Goal: Task Accomplishment & Management: Manage account settings

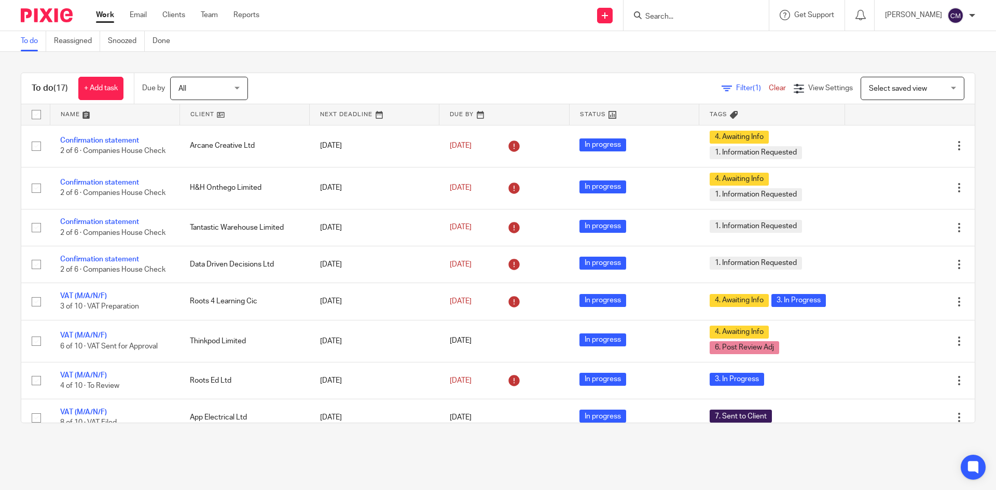
click at [712, 18] on input "Search" at bounding box center [690, 16] width 93 height 9
type input "action hire"
click at [732, 37] on link at bounding box center [706, 41] width 129 height 16
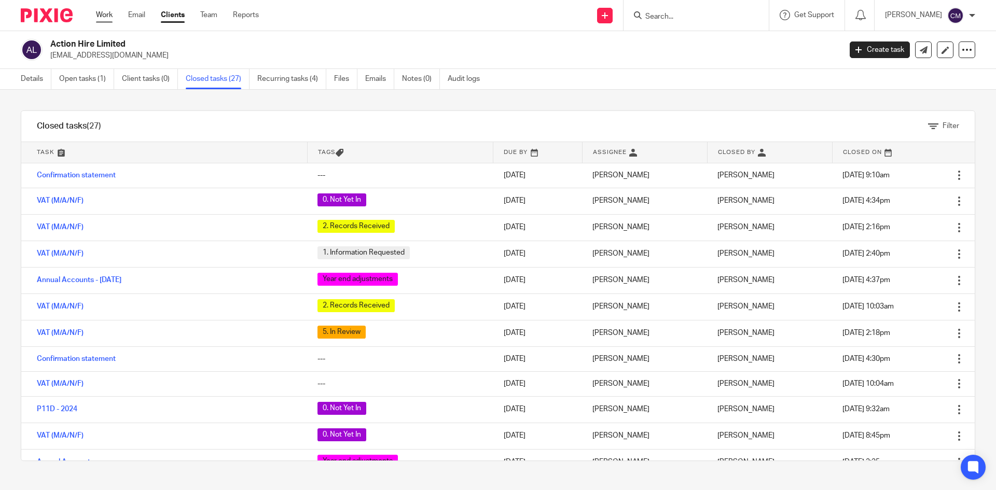
click at [105, 16] on link "Work" at bounding box center [104, 15] width 17 height 10
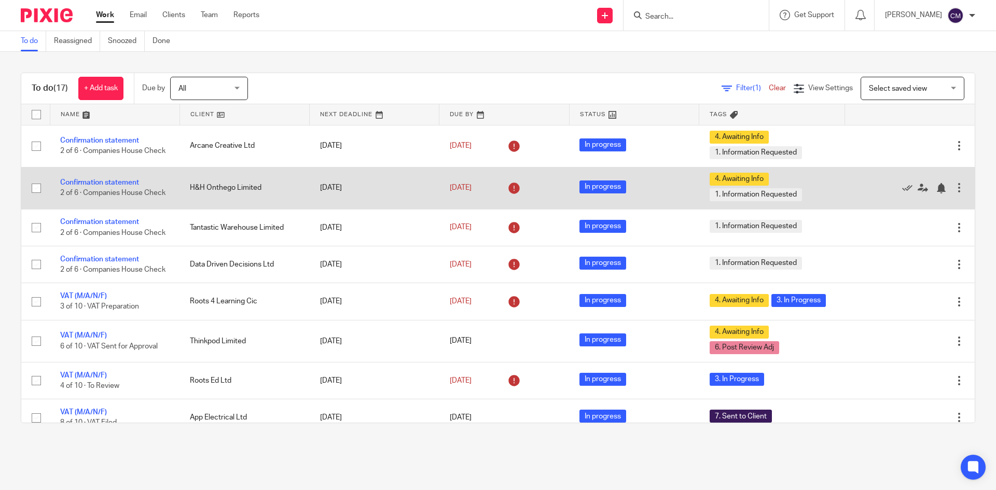
scroll to position [52, 0]
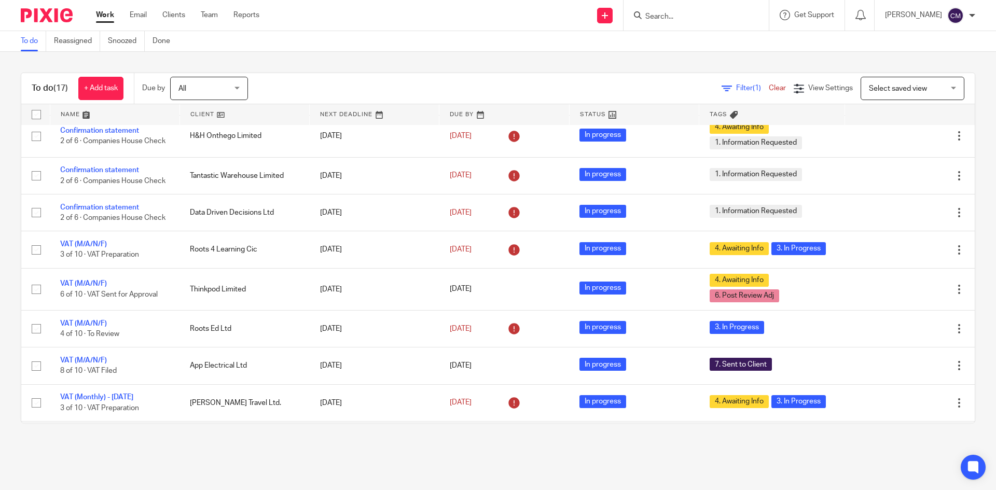
click at [700, 15] on input "Search" at bounding box center [690, 16] width 93 height 9
type input "near me"
click at [697, 36] on link at bounding box center [706, 41] width 129 height 16
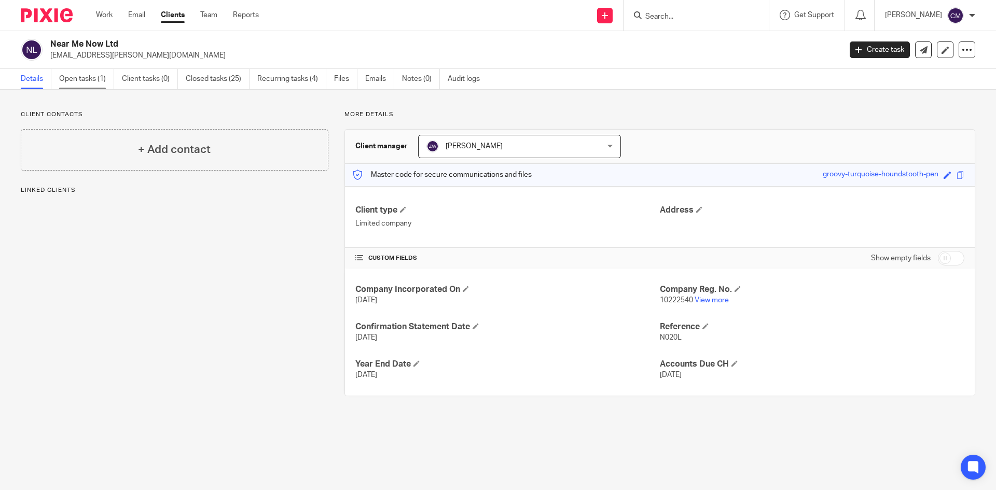
click at [82, 78] on link "Open tasks (1)" at bounding box center [86, 79] width 55 height 20
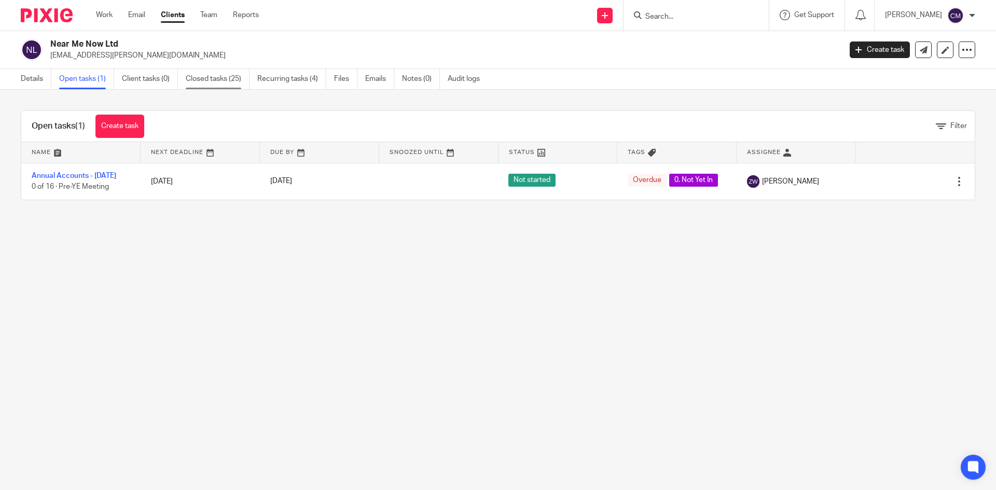
click at [186, 78] on ul "Details Open tasks (1) Client tasks (0) Closed tasks (25) Recurring tasks (4) F…" at bounding box center [258, 79] width 475 height 20
click at [229, 78] on link "Closed tasks (25)" at bounding box center [218, 79] width 64 height 20
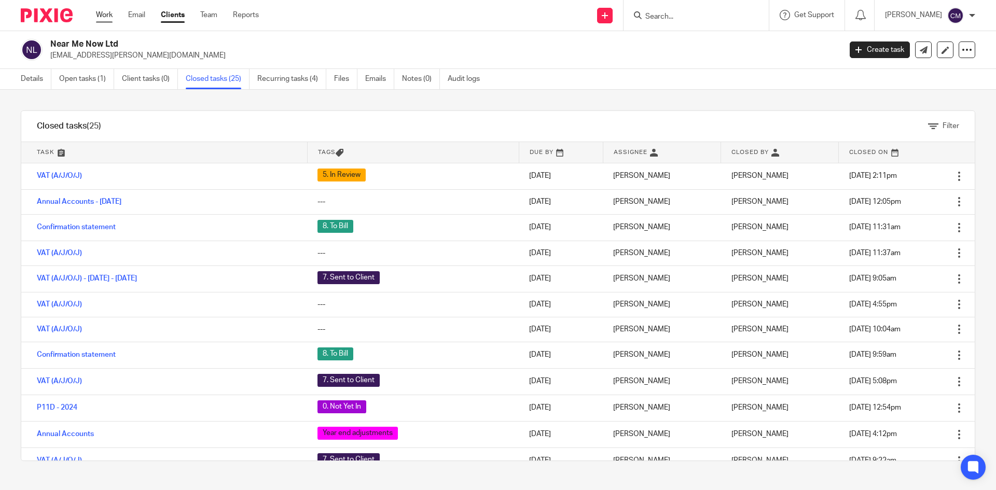
click at [101, 13] on link "Work" at bounding box center [104, 15] width 17 height 10
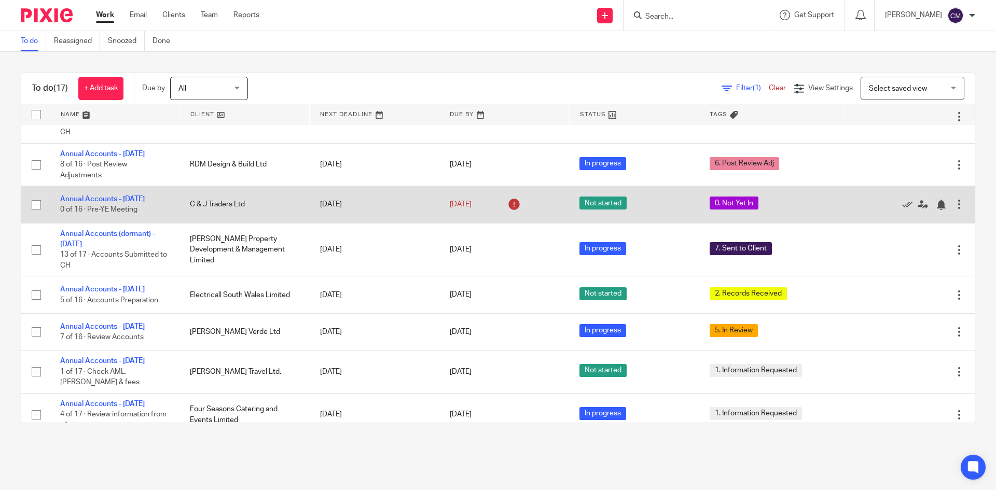
scroll to position [404, 0]
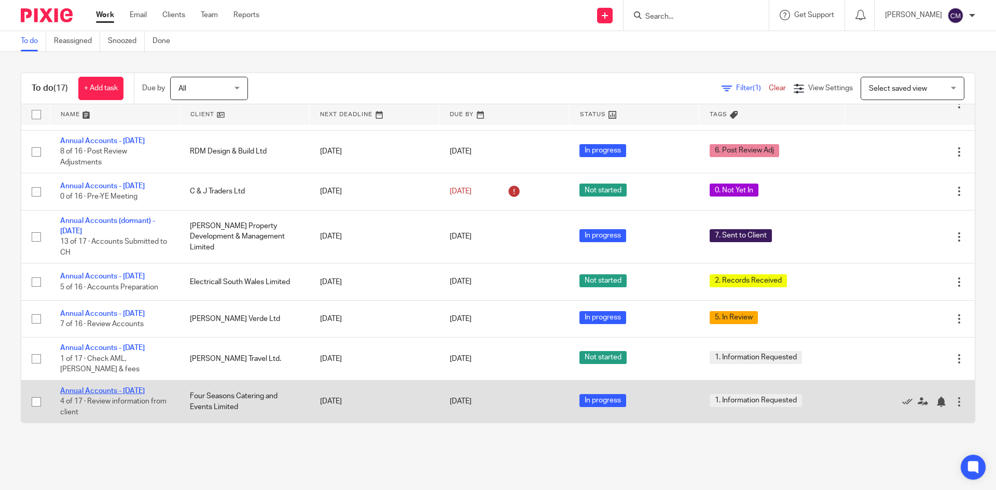
click at [108, 388] on link "Annual Accounts - August 2025" at bounding box center [102, 391] width 85 height 7
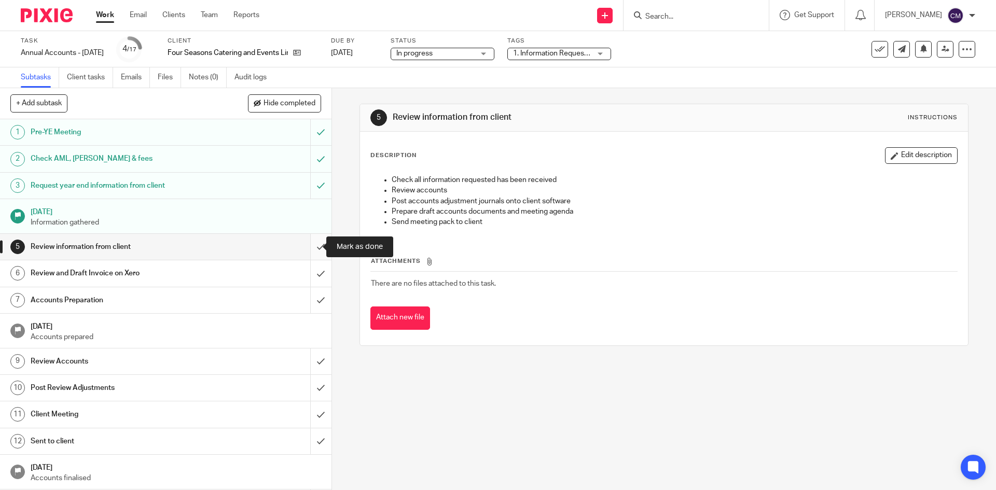
click at [311, 245] on input "submit" at bounding box center [165, 247] width 331 height 26
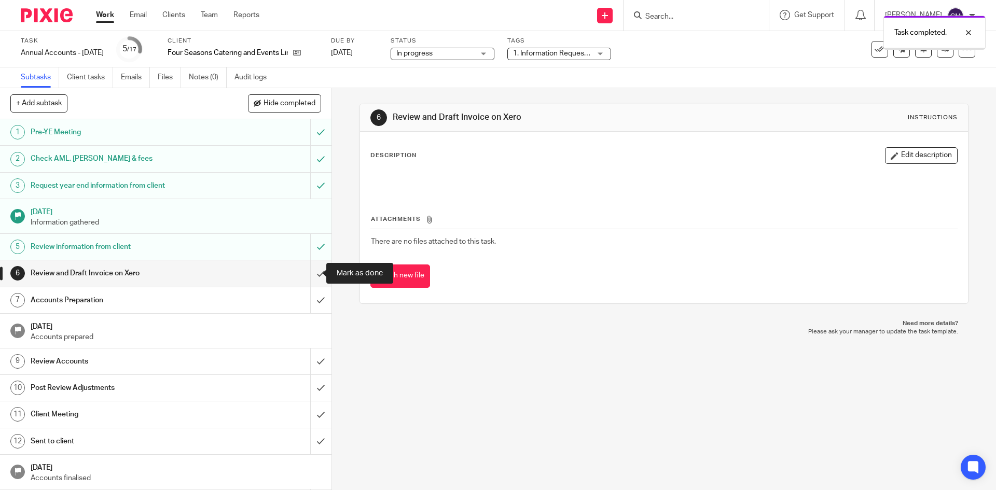
click at [314, 272] on input "submit" at bounding box center [165, 273] width 331 height 26
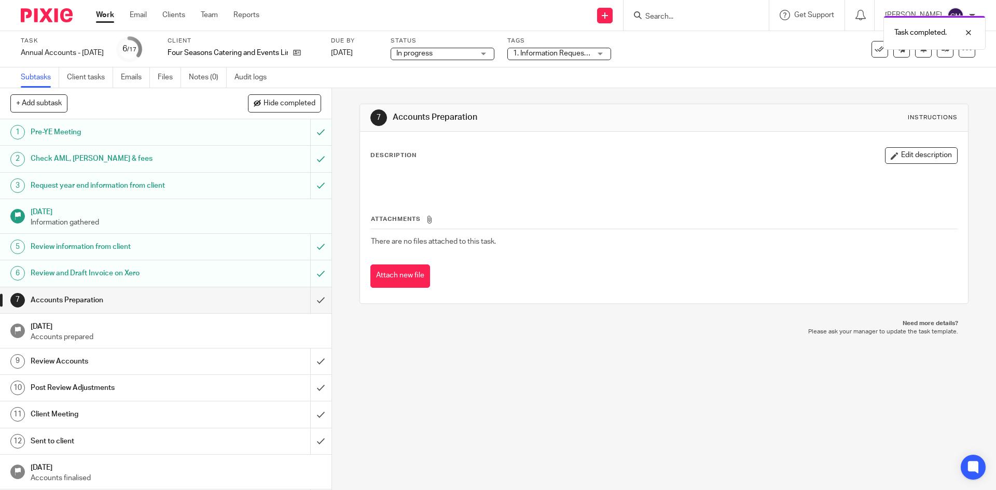
click at [576, 52] on span "1. Information Requested" at bounding box center [554, 53] width 82 height 7
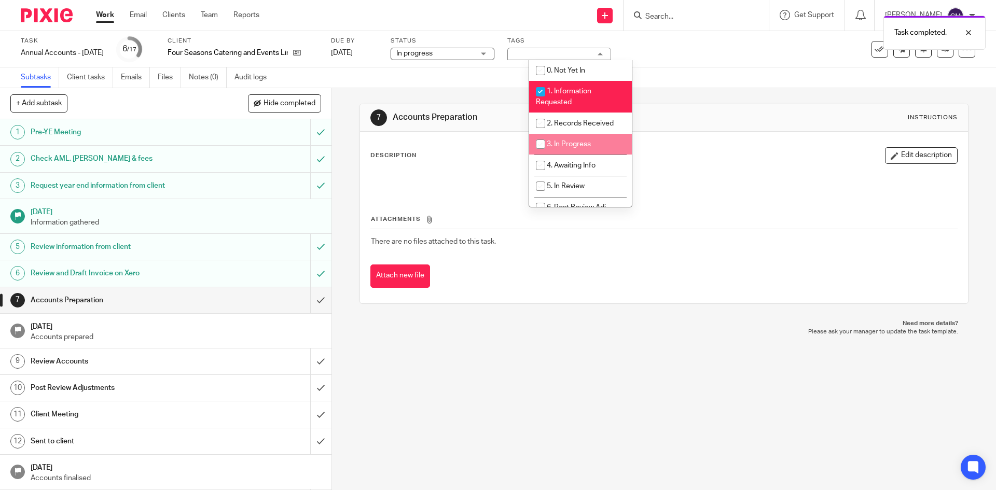
click at [563, 144] on span "3. In Progress" at bounding box center [569, 144] width 44 height 7
checkbox input "true"
click at [564, 168] on span "4. Awaiting Info" at bounding box center [571, 165] width 49 height 7
checkbox input "true"
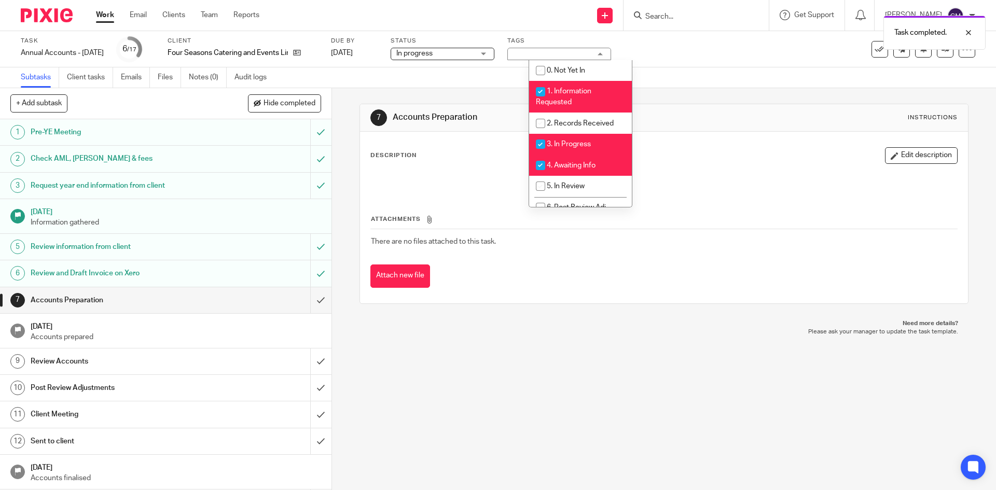
click at [552, 84] on li "1. Information Requested" at bounding box center [580, 97] width 103 height 32
checkbox input "false"
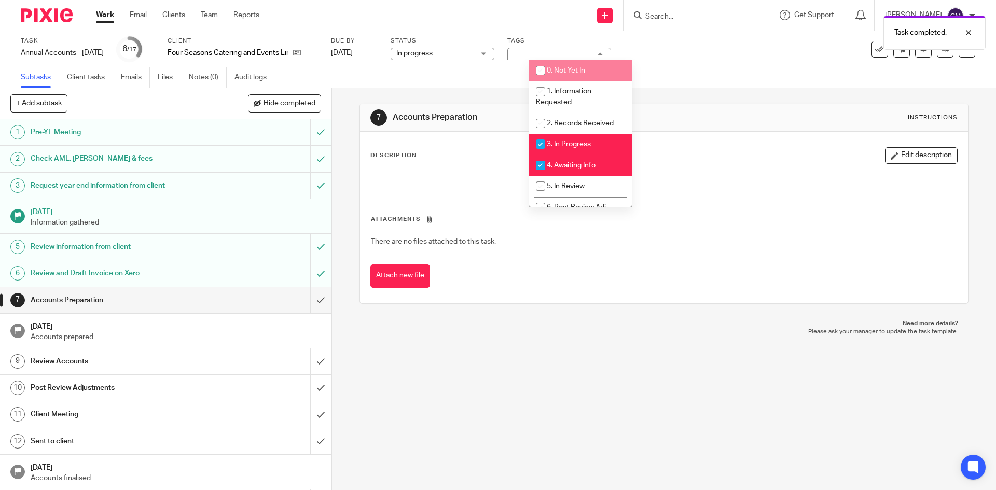
click at [698, 65] on div "Task Annual Accounts - August 2025 Save Annual Accounts - August 2025 6 /17 Cli…" at bounding box center [498, 49] width 996 height 36
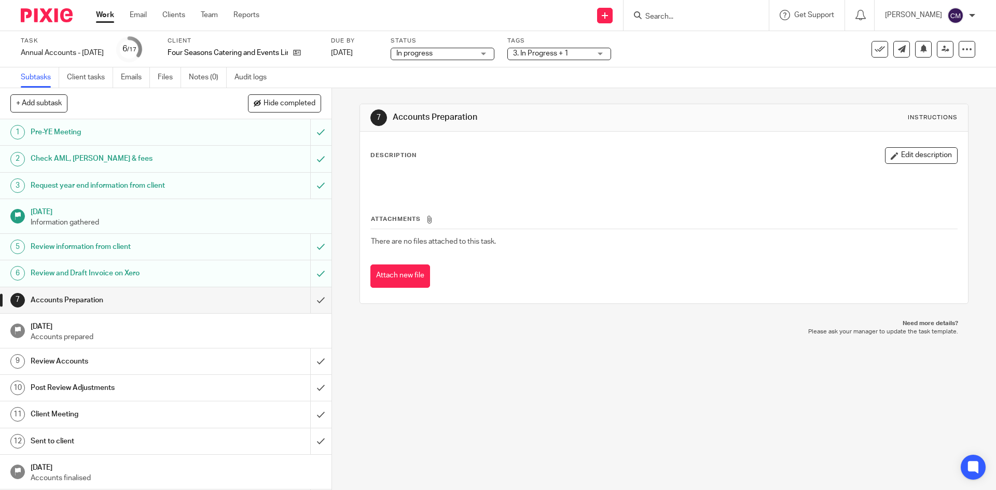
click at [106, 17] on link "Work" at bounding box center [105, 15] width 18 height 10
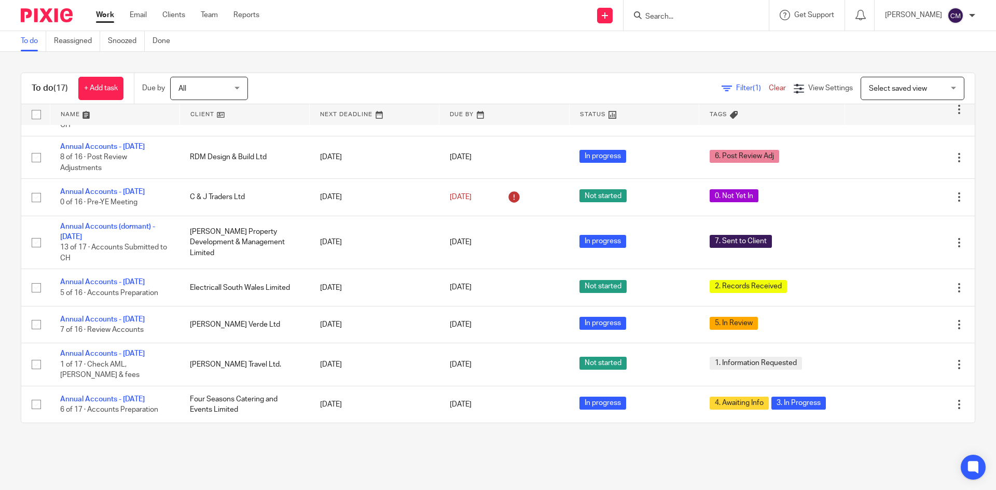
scroll to position [398, 0]
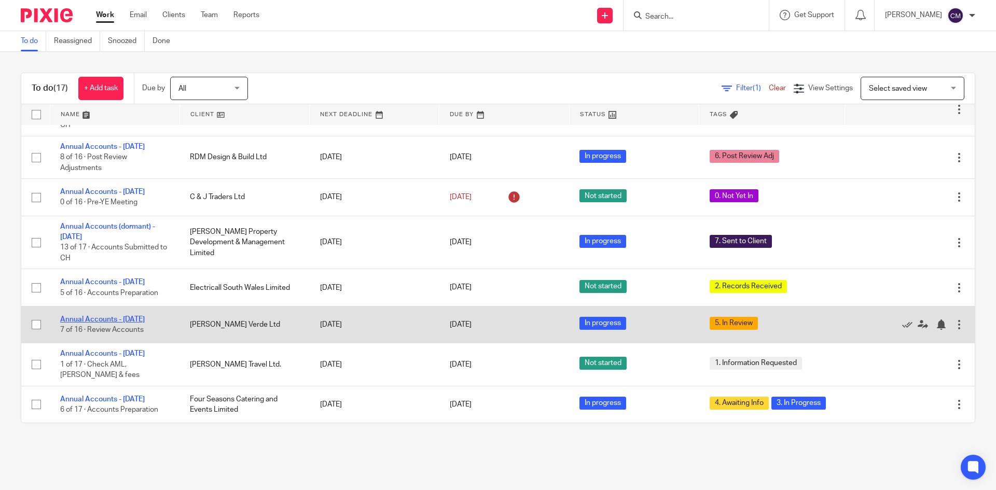
click at [134, 323] on link "Annual Accounts - [DATE]" at bounding box center [102, 319] width 85 height 7
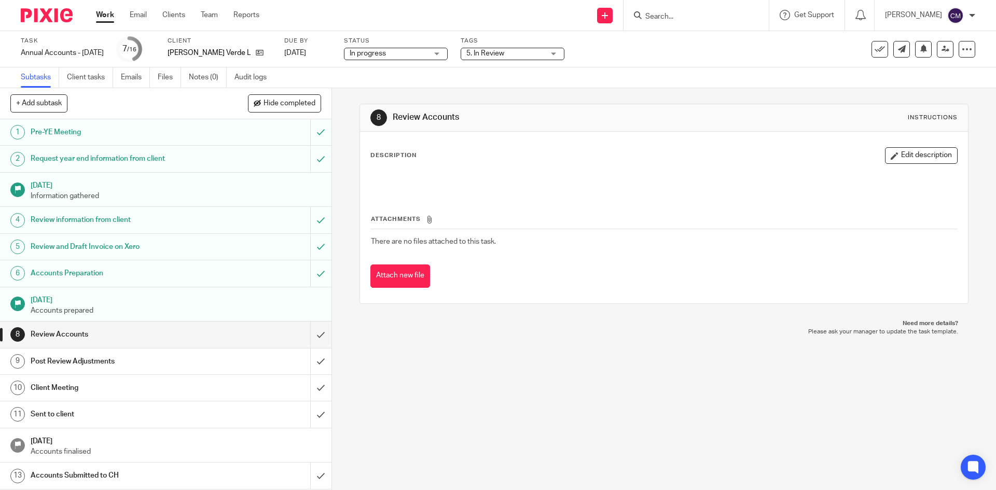
click at [487, 57] on span "5. In Review" at bounding box center [505, 53] width 78 height 11
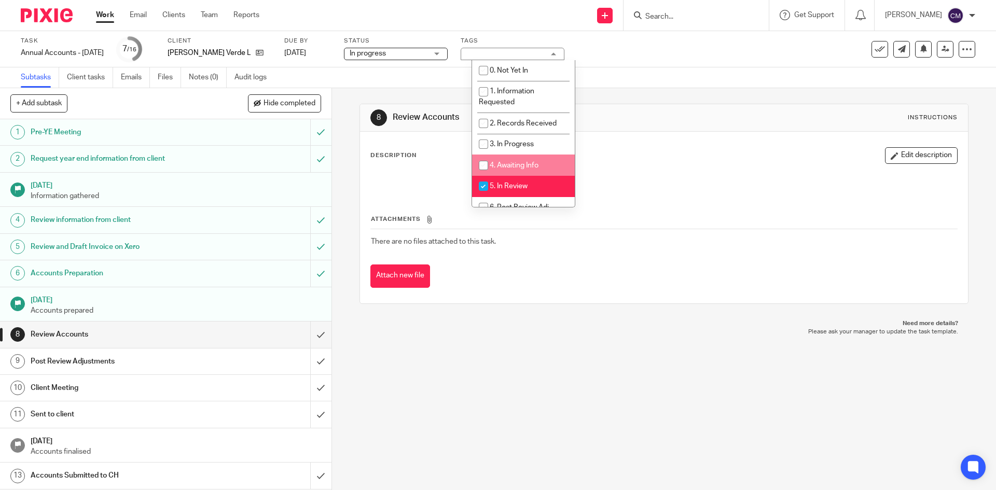
click at [499, 167] on span "4. Awaiting Info" at bounding box center [514, 165] width 49 height 7
checkbox input "true"
click at [497, 184] on span "5. In Review" at bounding box center [509, 186] width 38 height 7
checkbox input "false"
click at [112, 18] on link "Work" at bounding box center [105, 15] width 18 height 10
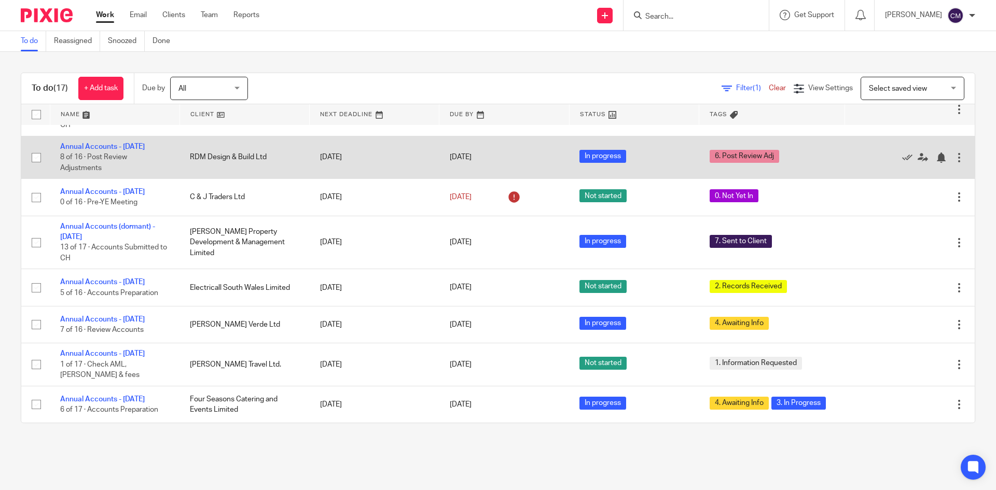
scroll to position [398, 0]
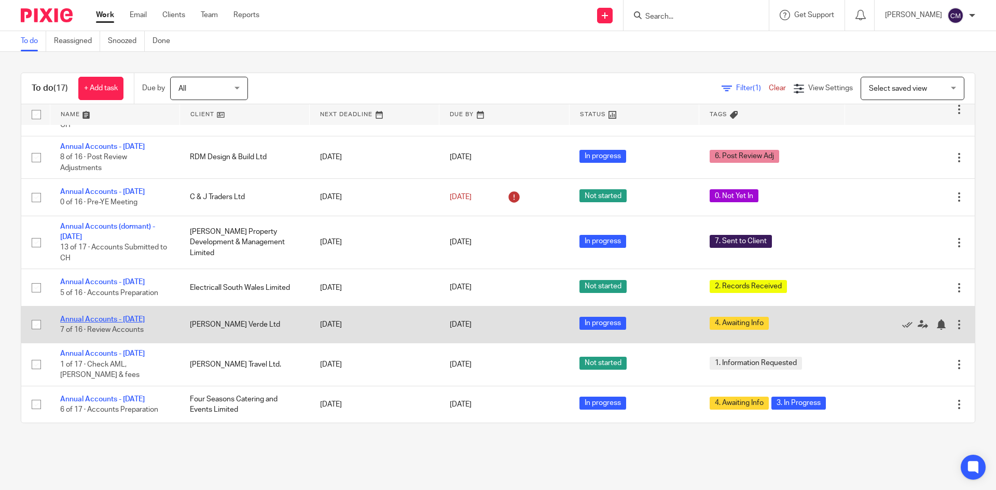
click at [109, 322] on link "Annual Accounts - [DATE]" at bounding box center [102, 319] width 85 height 7
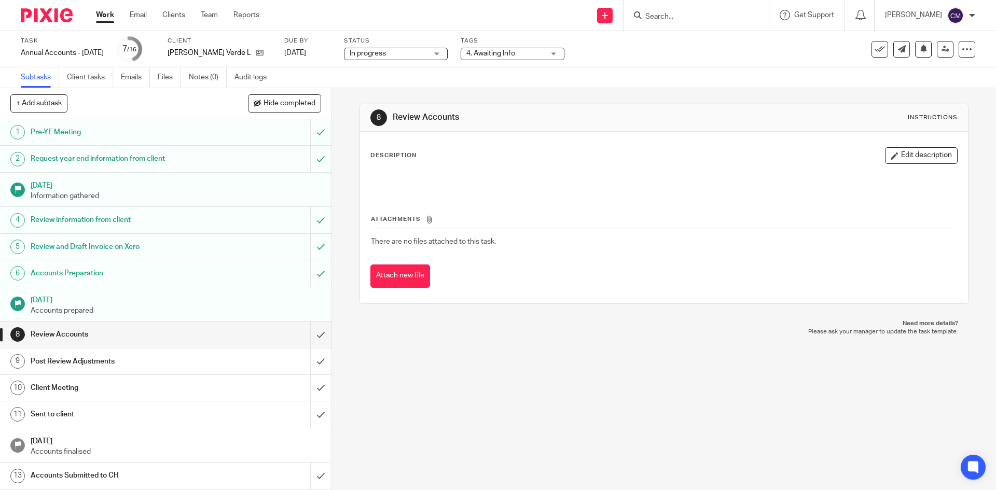
click at [478, 54] on span "4. Awaiting Info" at bounding box center [490, 53] width 49 height 7
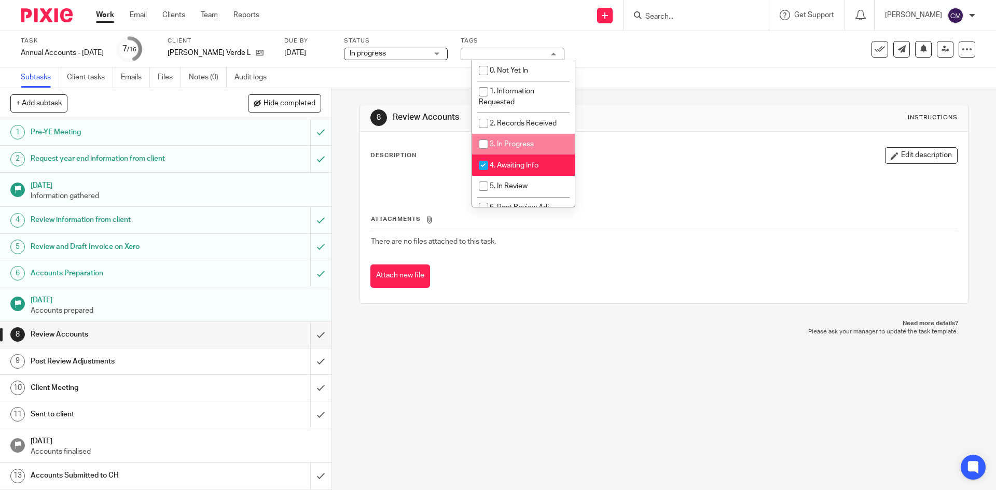
click at [492, 136] on li "3. In Progress" at bounding box center [523, 144] width 103 height 21
checkbox input "true"
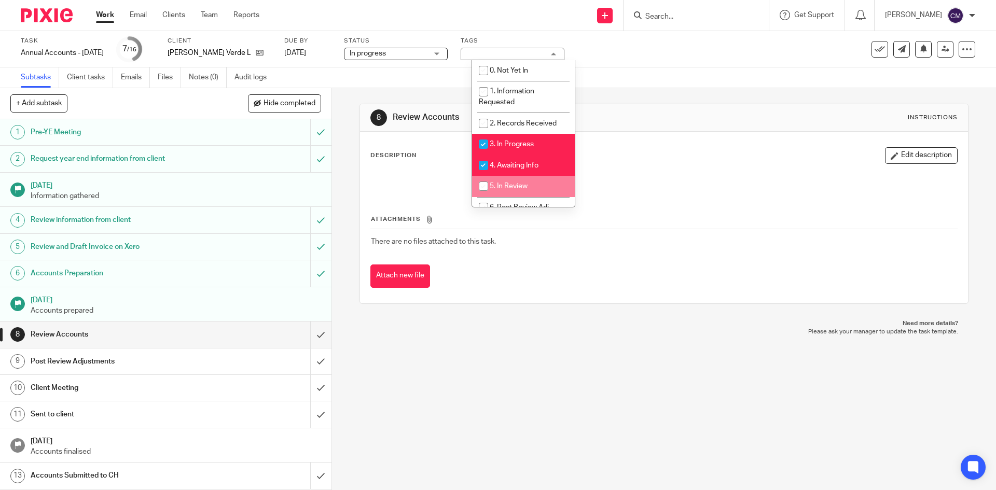
drag, startPoint x: 698, startPoint y: 356, endPoint x: 692, endPoint y: 355, distance: 5.7
click at [697, 356] on div "8 Review Accounts Instructions Description Edit description Attachments There a…" at bounding box center [664, 289] width 664 height 402
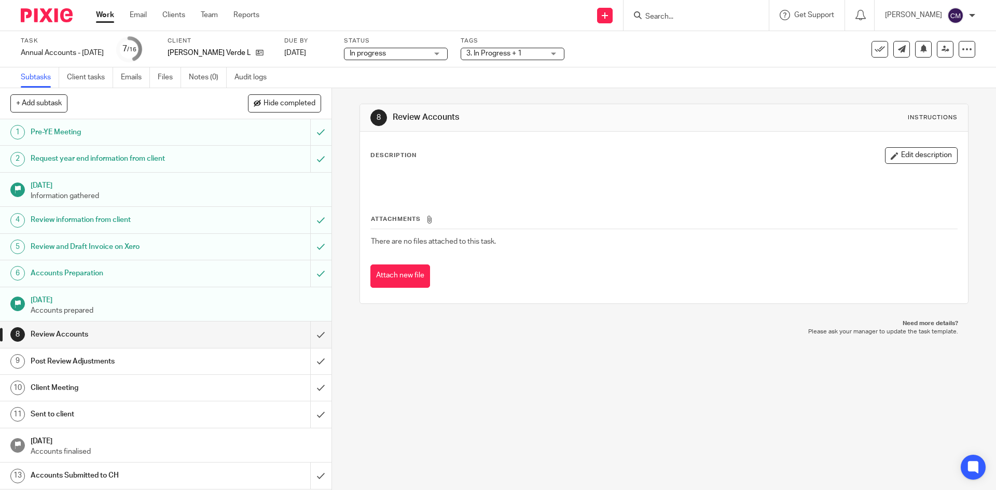
click at [114, 13] on link "Work" at bounding box center [105, 15] width 18 height 10
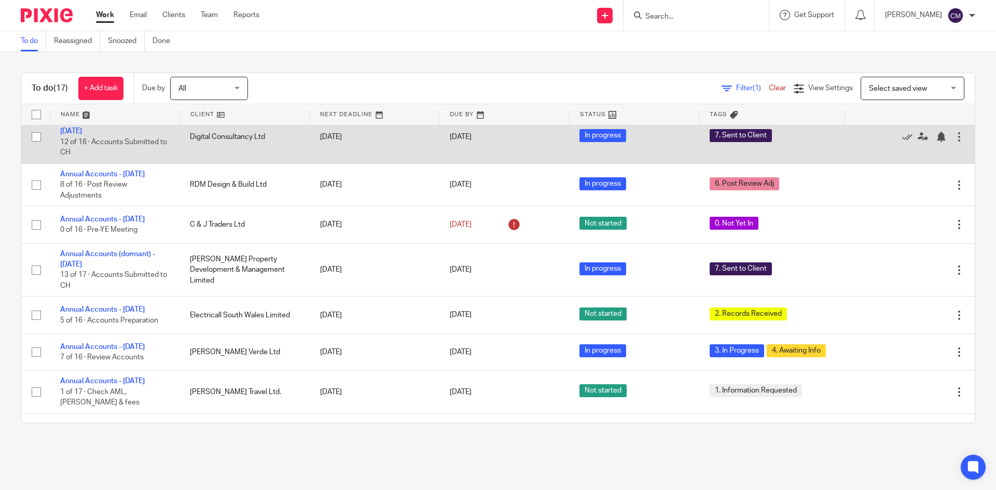
scroll to position [398, 0]
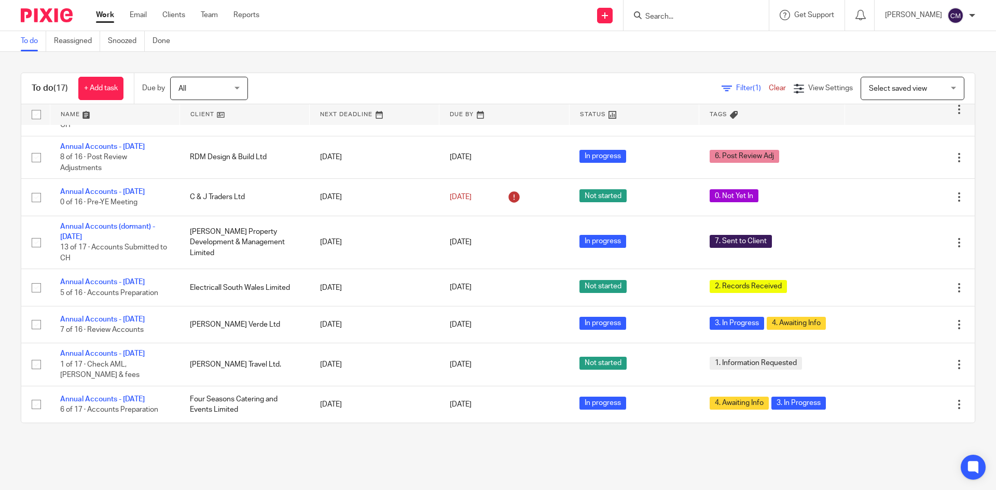
click at [604, 43] on div "To do Reassigned Snoozed Done" at bounding box center [498, 41] width 996 height 21
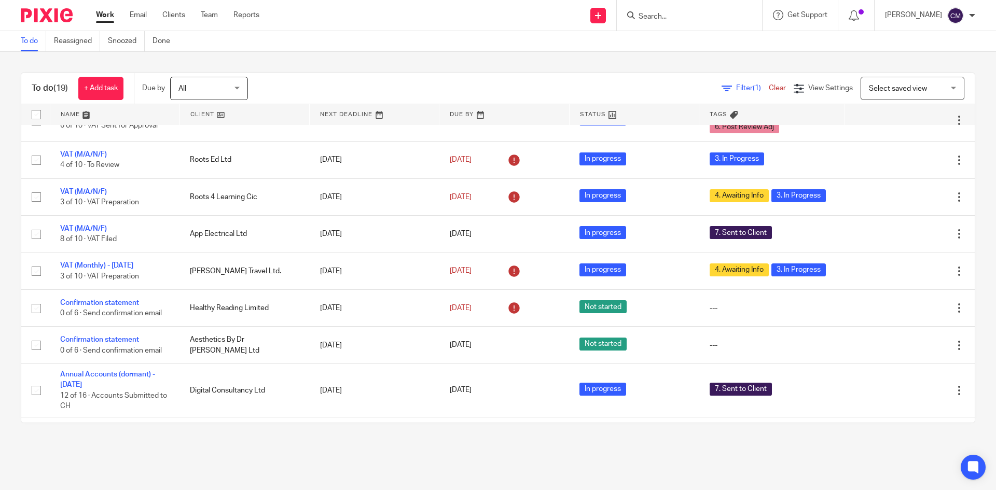
scroll to position [207, 0]
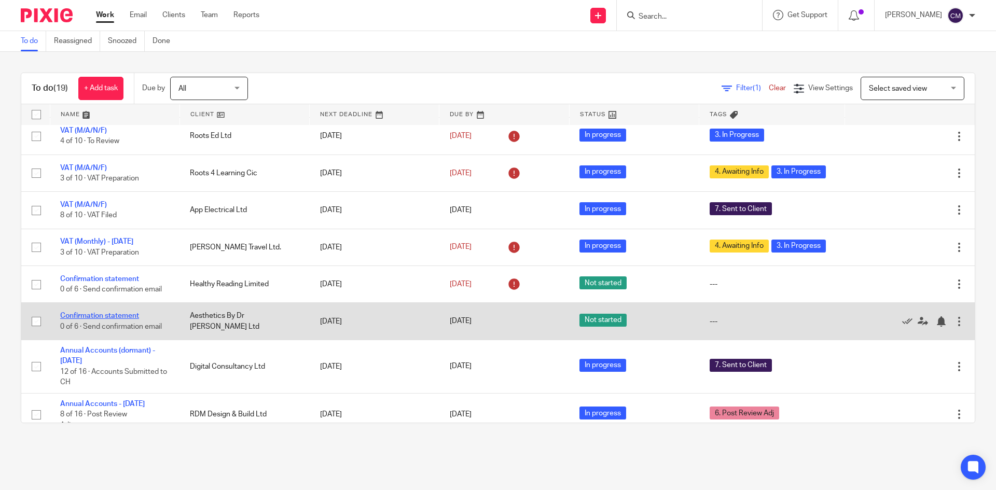
click at [120, 320] on link "Confirmation statement" at bounding box center [99, 315] width 79 height 7
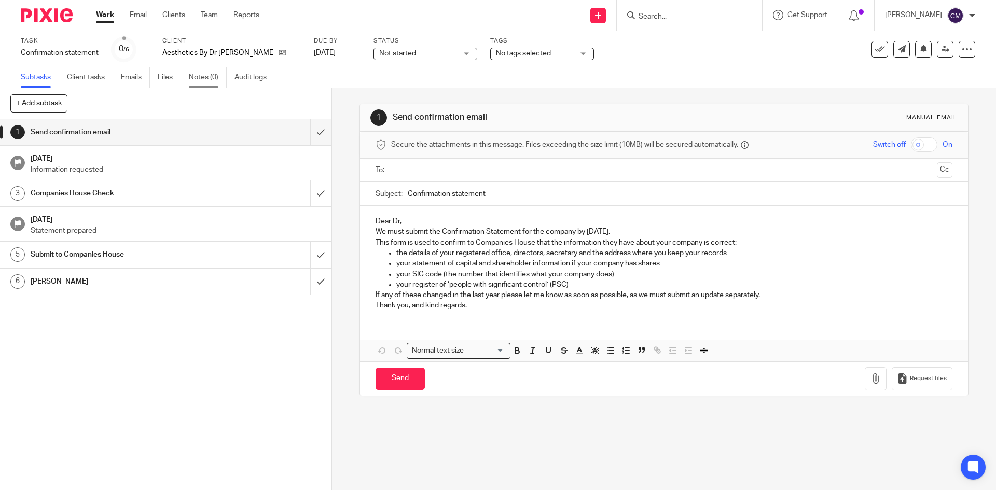
click at [209, 75] on link "Notes (0)" at bounding box center [208, 77] width 38 height 20
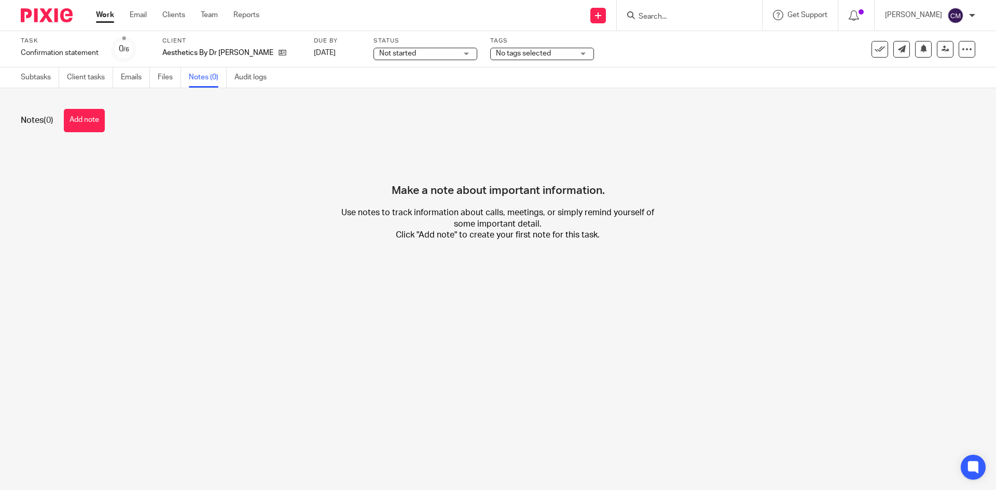
click at [90, 126] on button "Add note" at bounding box center [84, 120] width 41 height 23
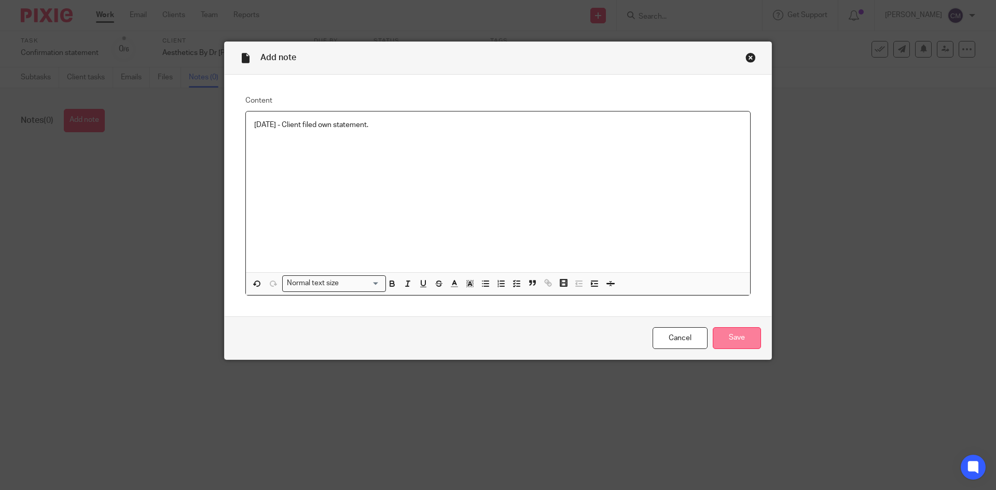
click at [740, 333] on input "Save" at bounding box center [737, 338] width 48 height 22
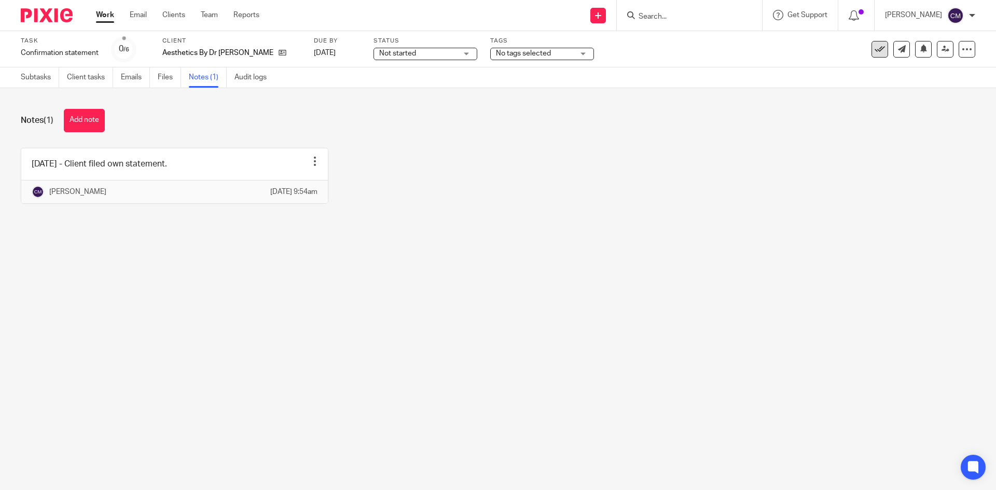
click at [871, 56] on button at bounding box center [879, 49] width 17 height 17
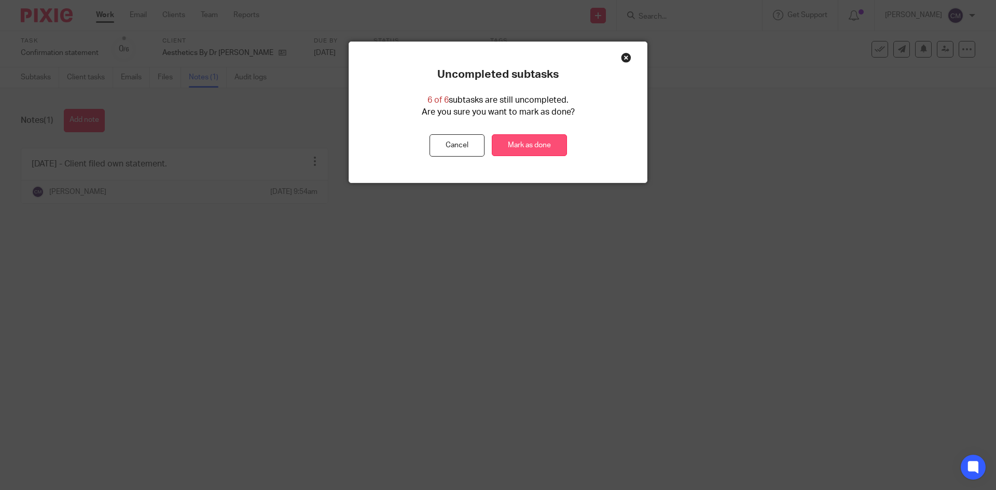
click at [522, 139] on link "Mark as done" at bounding box center [529, 145] width 75 height 22
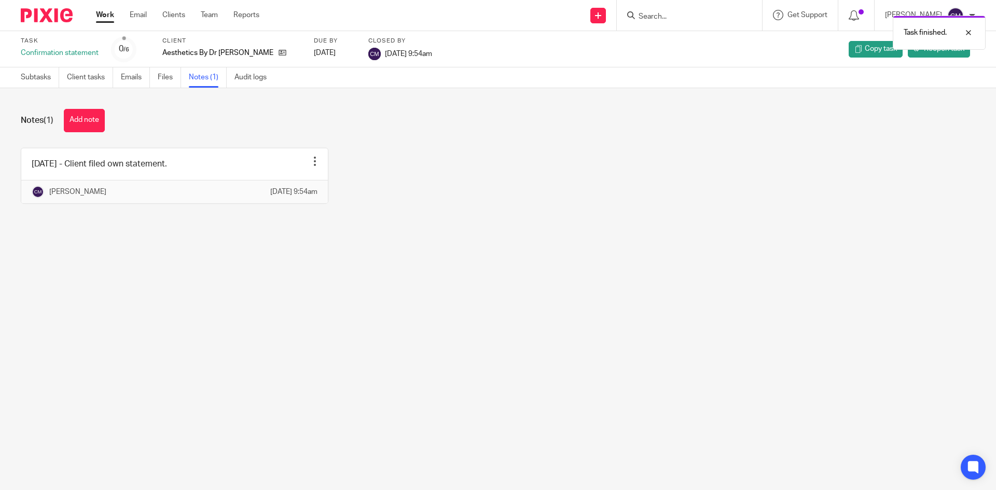
click at [109, 17] on link "Work" at bounding box center [105, 15] width 18 height 10
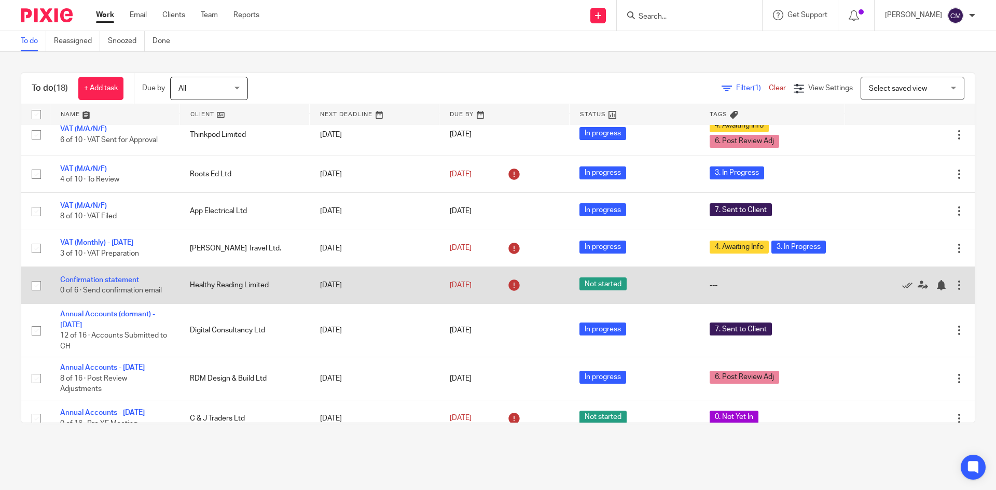
scroll to position [207, 0]
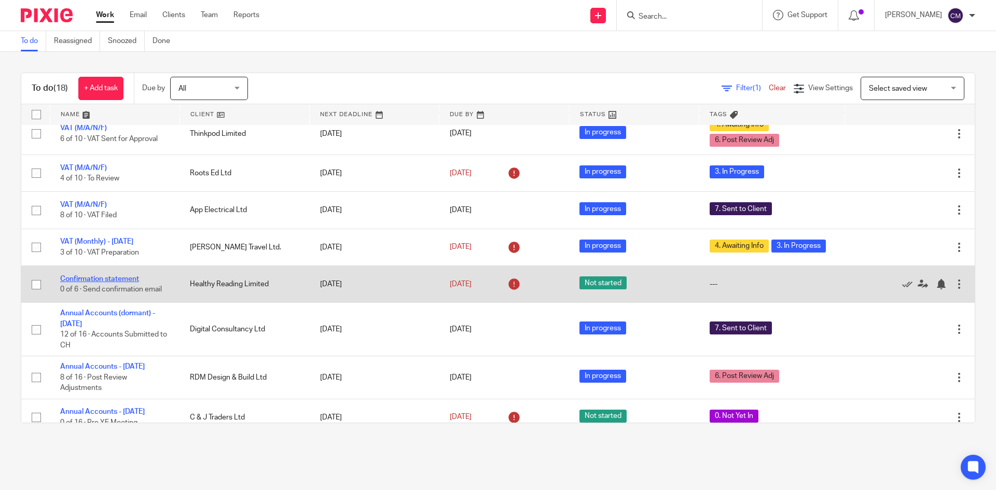
click at [105, 283] on link "Confirmation statement" at bounding box center [99, 278] width 79 height 7
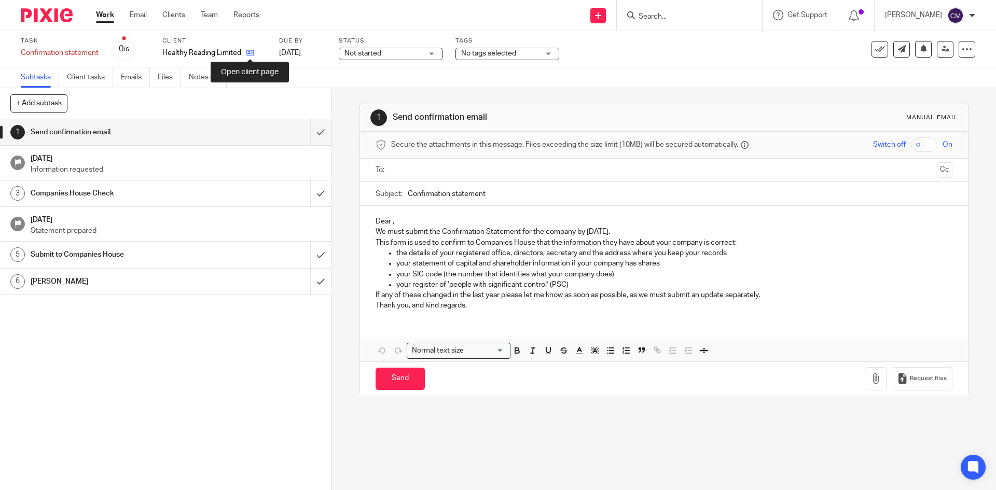
click at [251, 54] on icon at bounding box center [250, 53] width 8 height 8
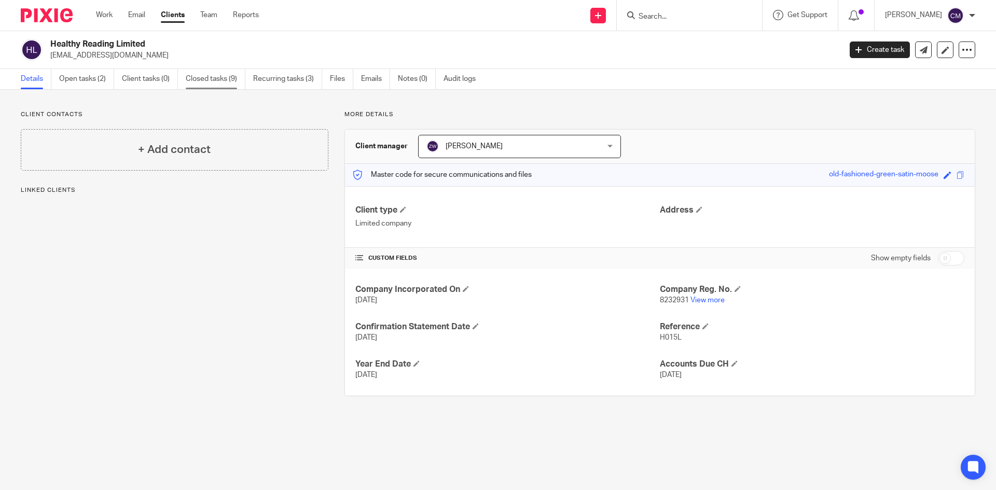
click at [210, 74] on link "Closed tasks (9)" at bounding box center [216, 79] width 60 height 20
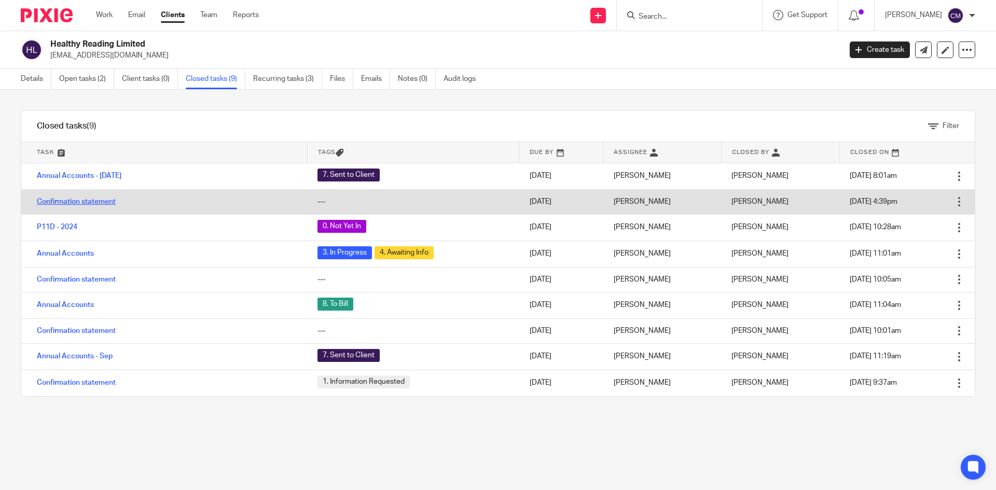
click at [79, 201] on link "Confirmation statement" at bounding box center [76, 201] width 79 height 7
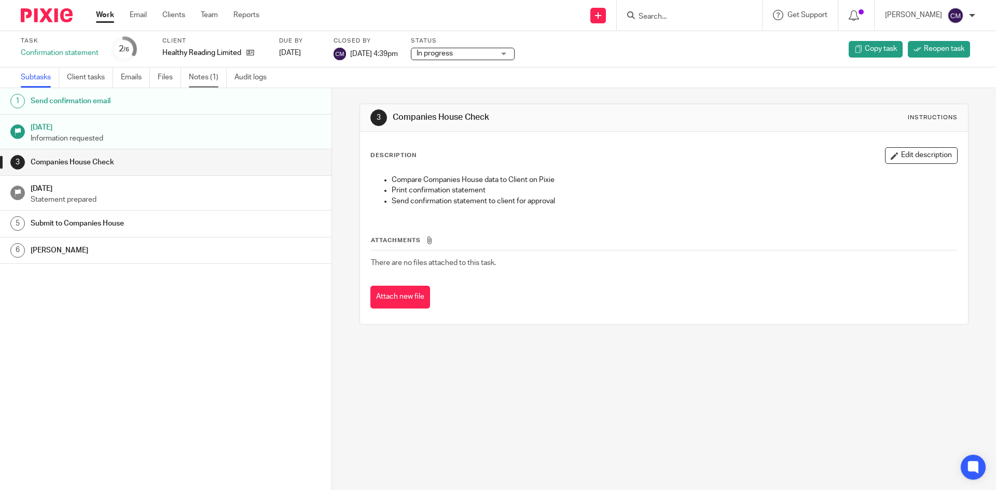
click at [211, 78] on link "Notes (1)" at bounding box center [208, 77] width 38 height 20
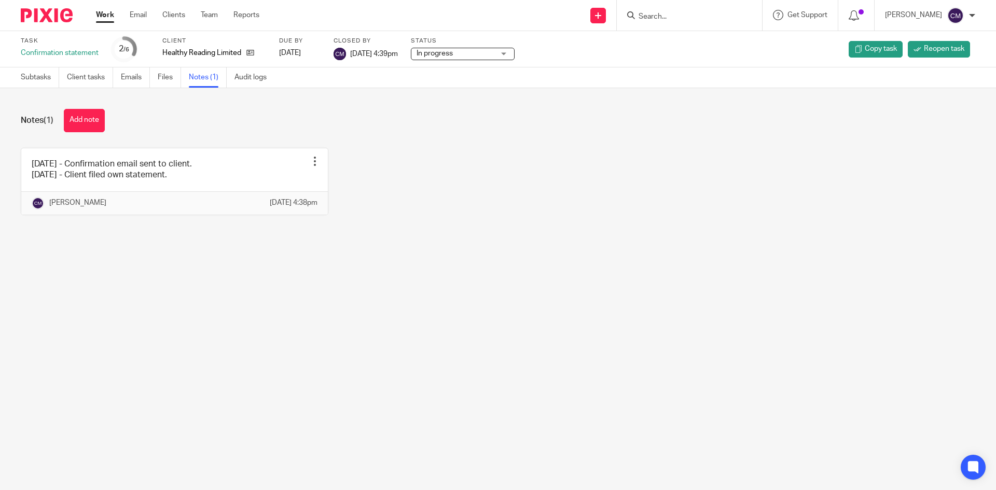
click at [103, 12] on link "Work" at bounding box center [105, 15] width 18 height 10
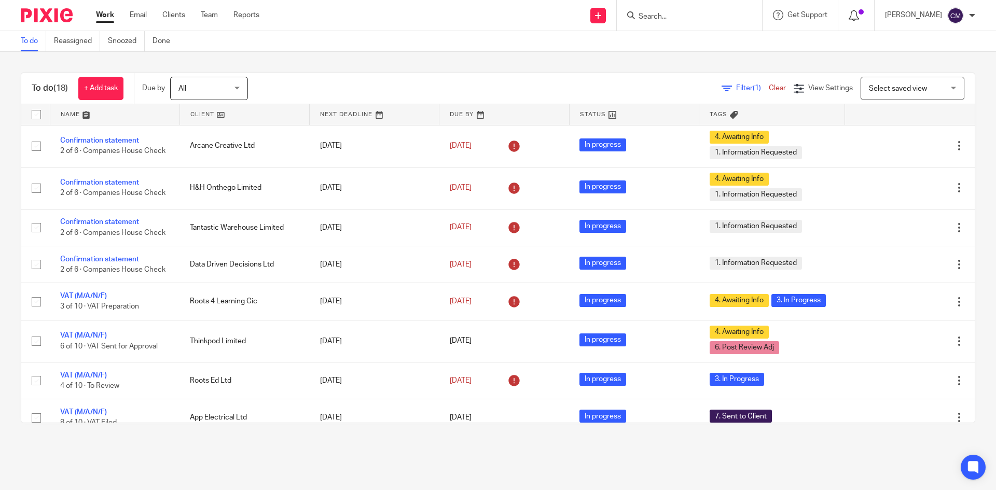
click at [864, 18] on div at bounding box center [856, 14] width 15 height 11
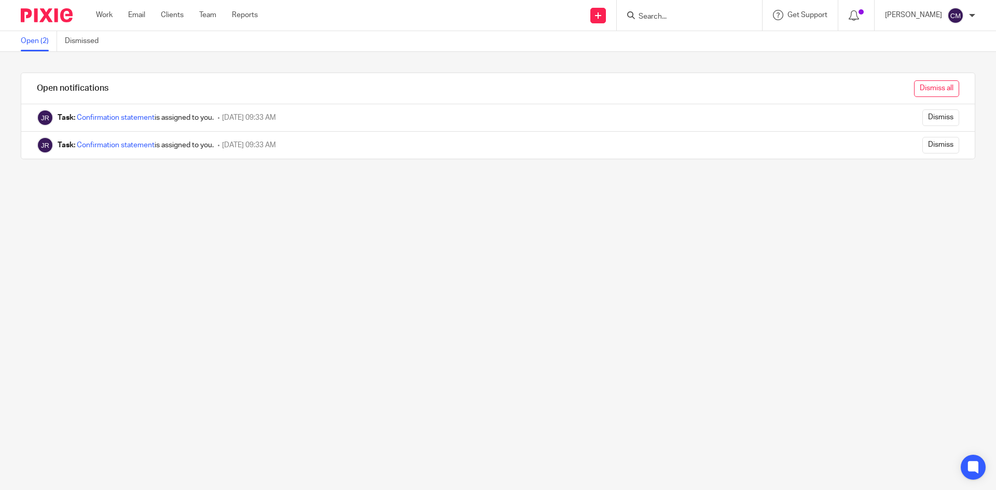
click at [914, 90] on input "Dismiss all" at bounding box center [936, 88] width 45 height 17
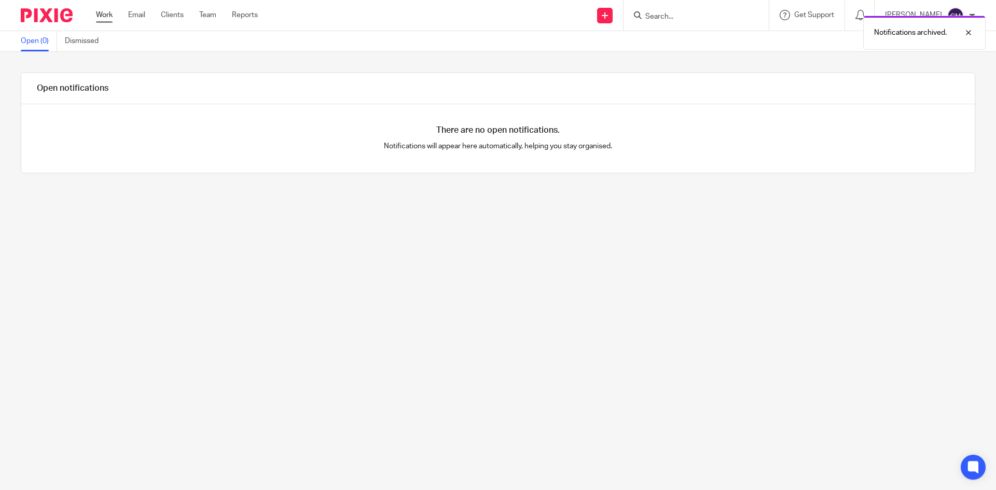
click at [110, 17] on link "Work" at bounding box center [104, 15] width 17 height 10
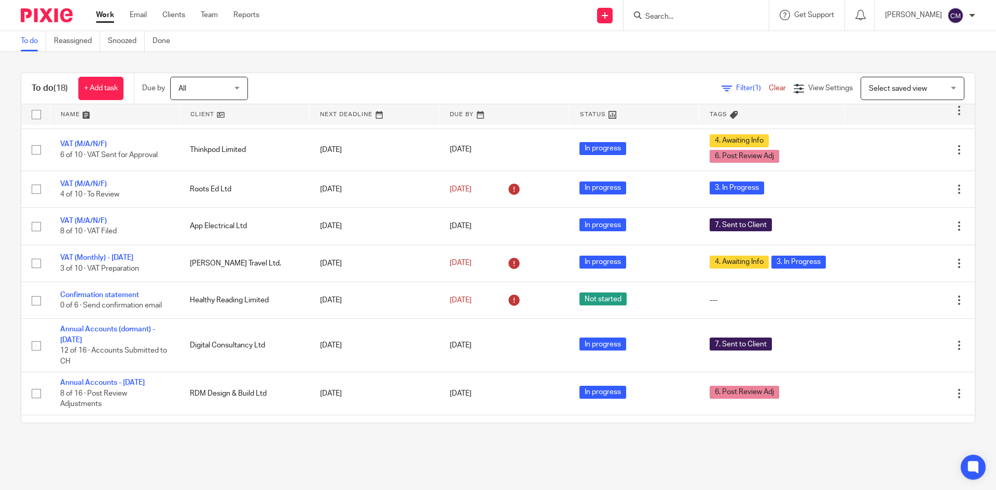
scroll to position [207, 0]
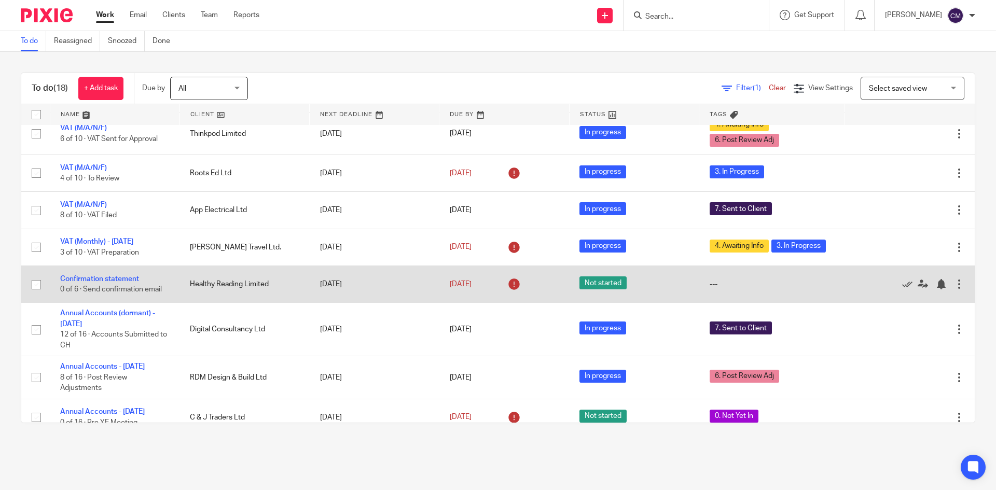
click at [108, 287] on td "Confirmation statement 0 of 6 · Send confirmation email" at bounding box center [115, 284] width 130 height 37
click at [108, 283] on link "Confirmation statement" at bounding box center [99, 278] width 79 height 7
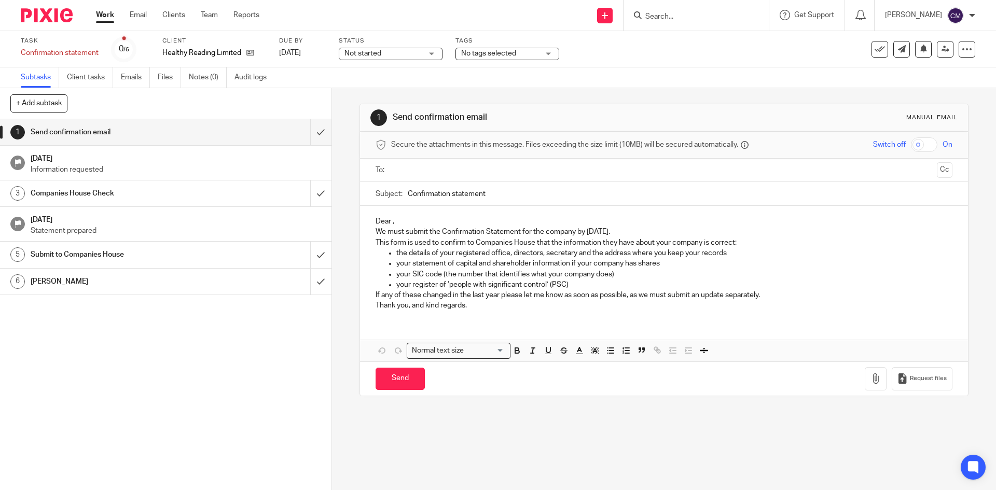
click at [410, 57] on span "Not started" at bounding box center [383, 53] width 78 height 11
click at [399, 91] on li "In progress" at bounding box center [390, 91] width 103 height 21
click at [461, 56] on div "No tags selected" at bounding box center [507, 54] width 104 height 12
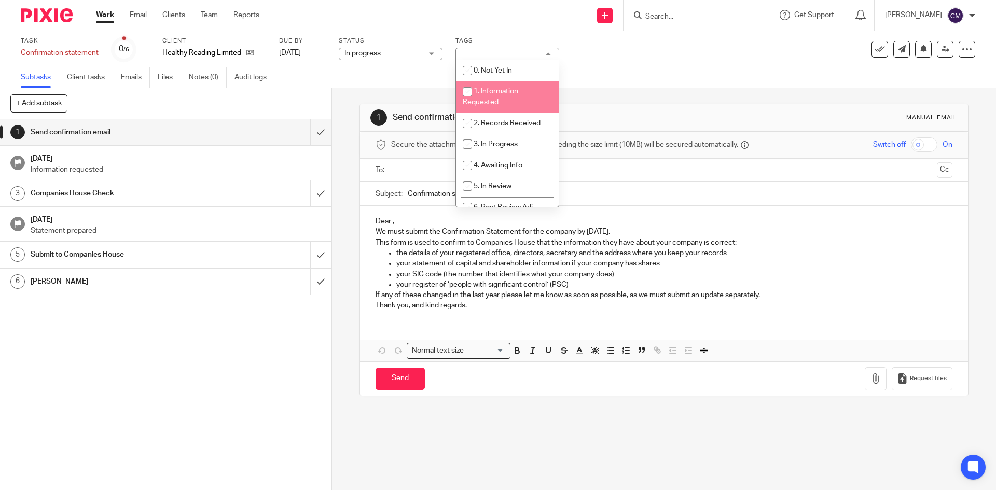
click at [476, 90] on input "checkbox" at bounding box center [468, 92] width 20 height 20
checkbox input "true"
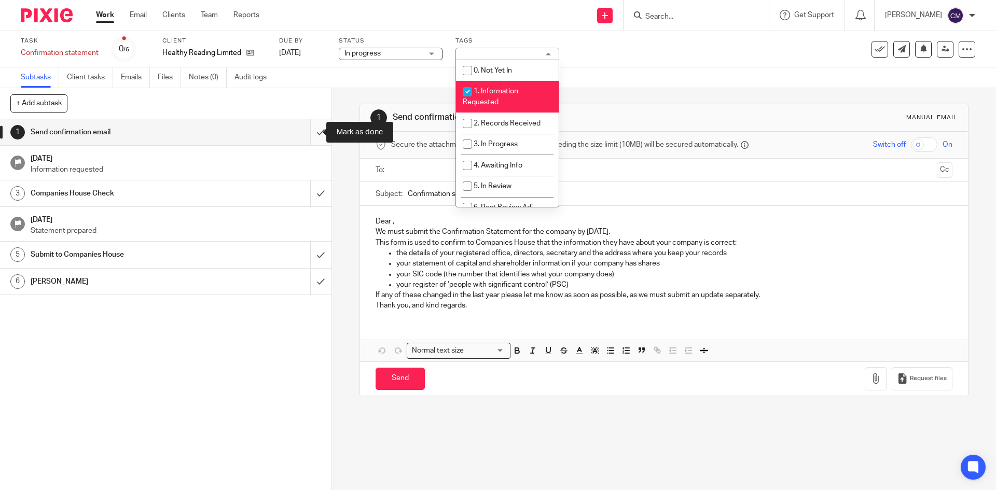
click at [316, 124] on input "submit" at bounding box center [165, 132] width 331 height 26
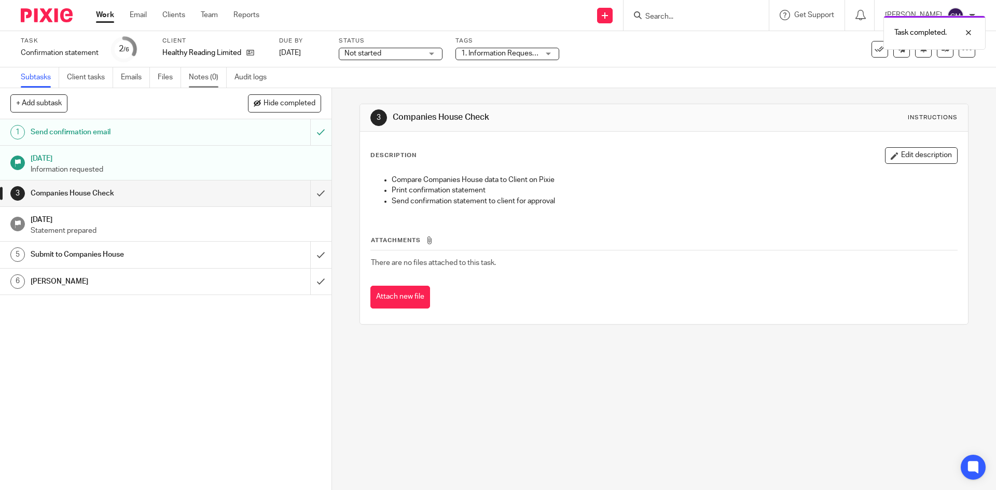
click at [208, 77] on link "Notes (0)" at bounding box center [208, 77] width 38 height 20
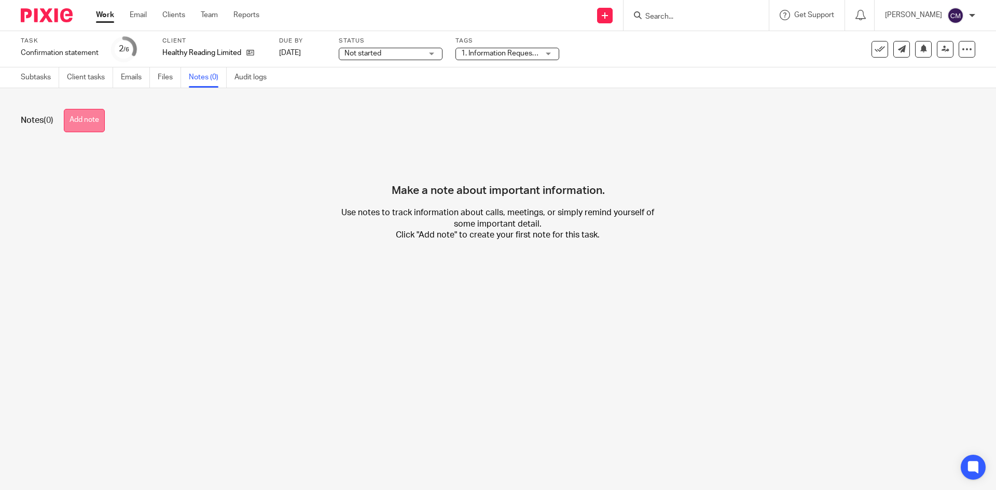
click at [92, 122] on button "Add note" at bounding box center [84, 120] width 41 height 23
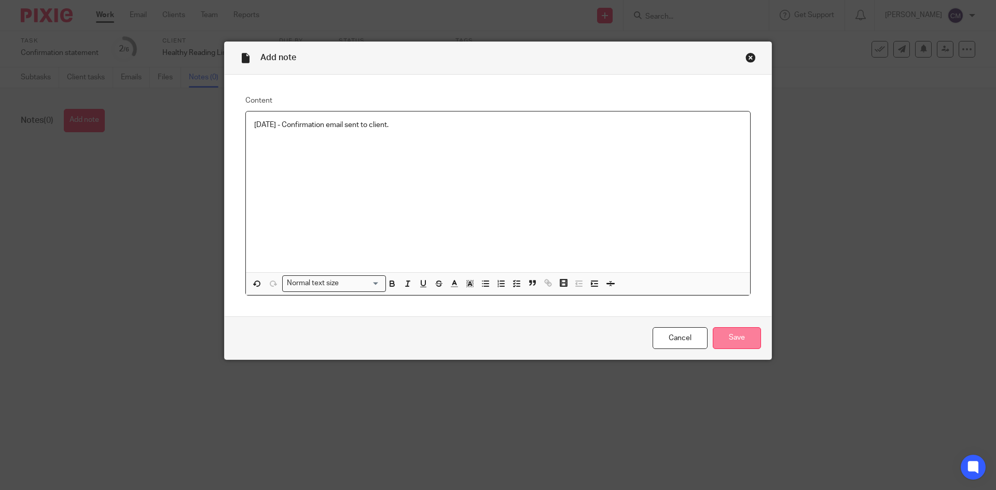
click at [752, 337] on input "Save" at bounding box center [737, 338] width 48 height 22
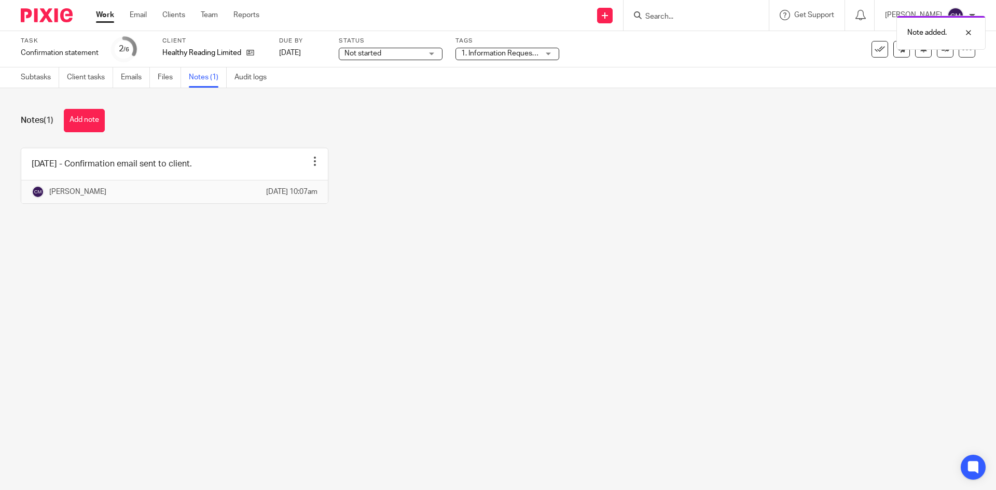
click at [104, 15] on link "Work" at bounding box center [105, 15] width 18 height 10
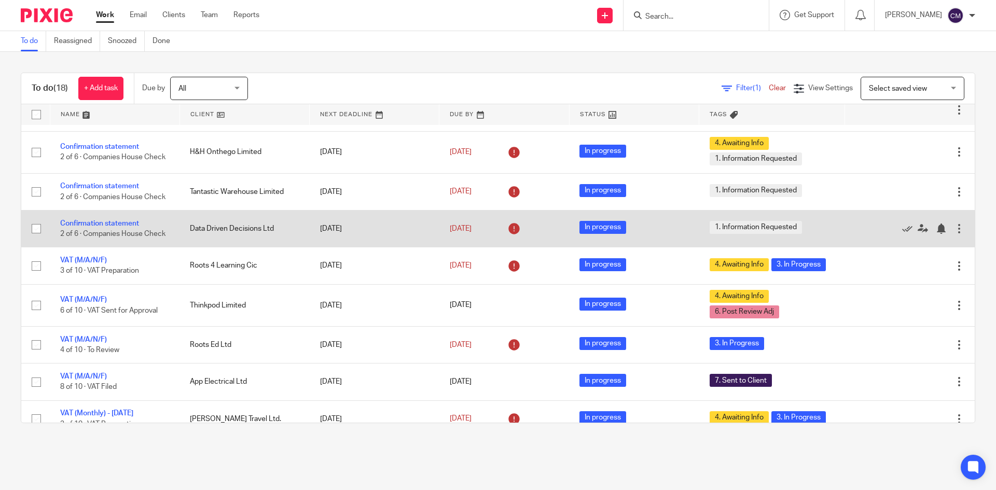
scroll to position [52, 0]
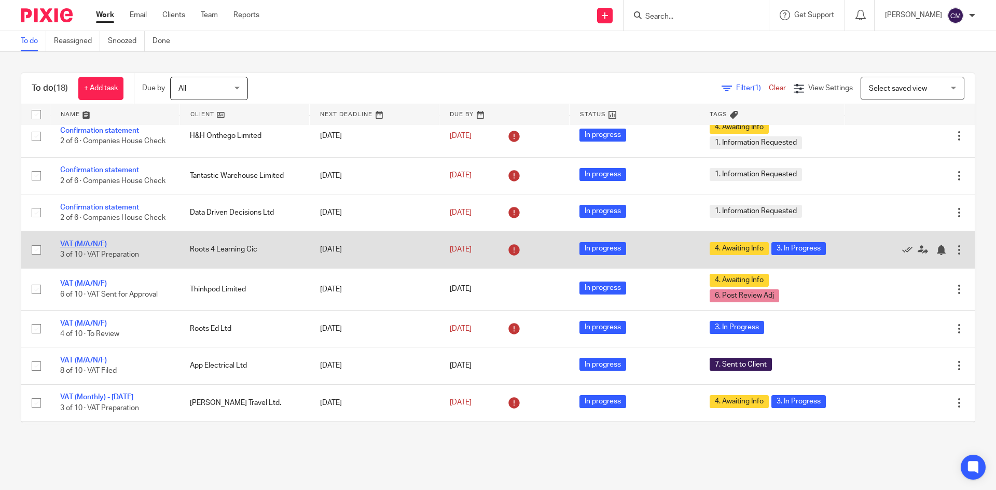
click at [87, 248] on link "VAT (M/A/N/F)" at bounding box center [83, 244] width 47 height 7
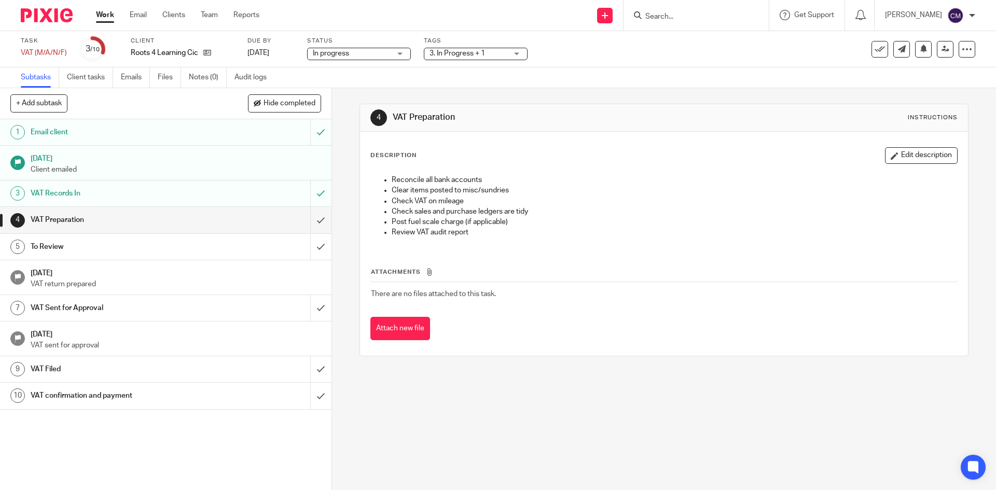
click at [459, 51] on span "3. In Progress + 1" at bounding box center [458, 53] width 56 height 7
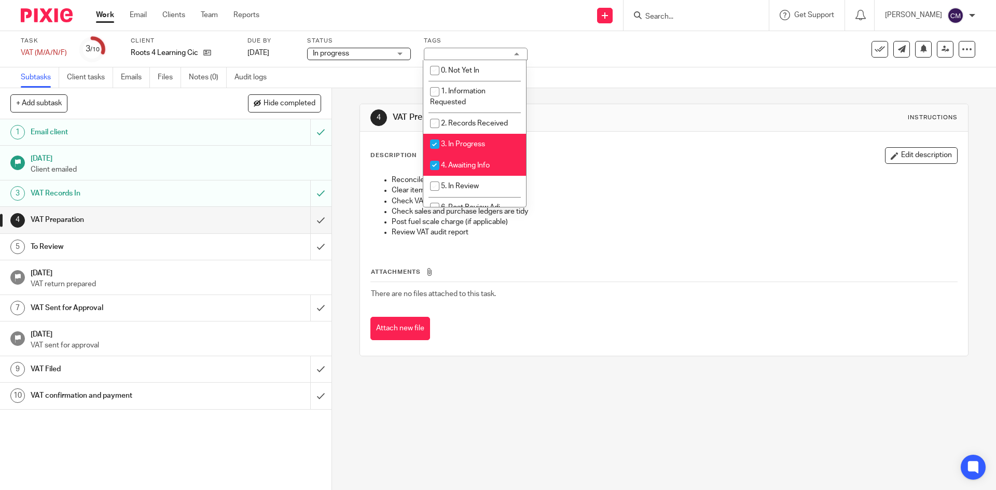
click at [458, 143] on span "3. In Progress" at bounding box center [463, 144] width 44 height 7
checkbox input "false"
click at [458, 162] on span "4. Awaiting Info" at bounding box center [465, 165] width 49 height 7
checkbox input "false"
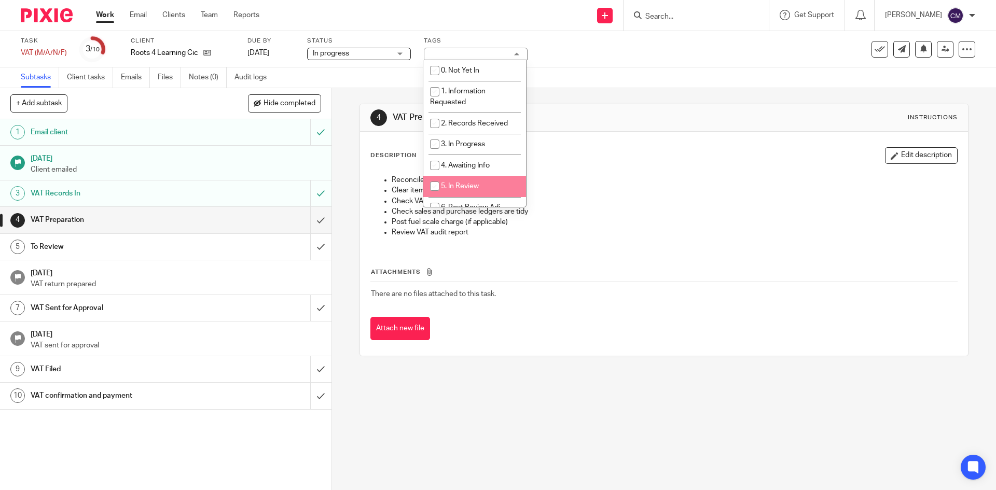
click at [458, 184] on span "5. In Review" at bounding box center [460, 186] width 38 height 7
checkbox input "true"
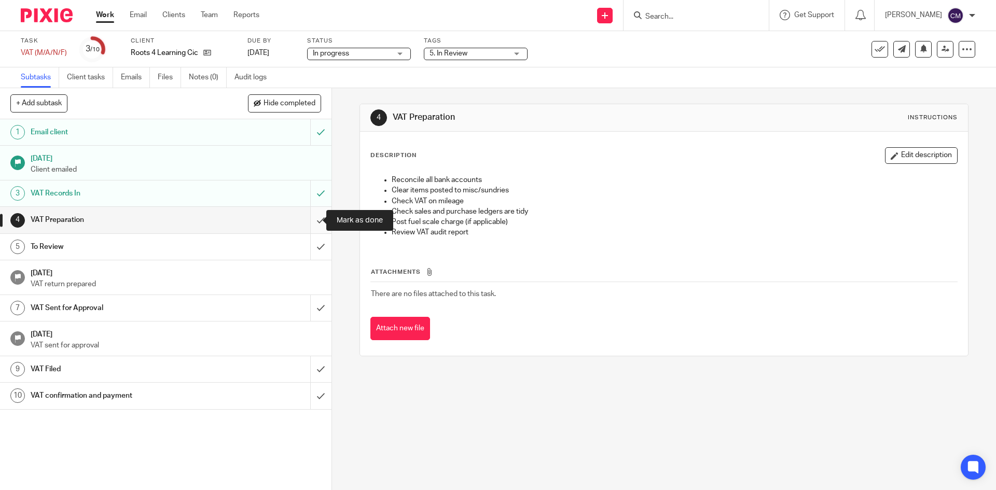
click at [306, 222] on input "submit" at bounding box center [165, 220] width 331 height 26
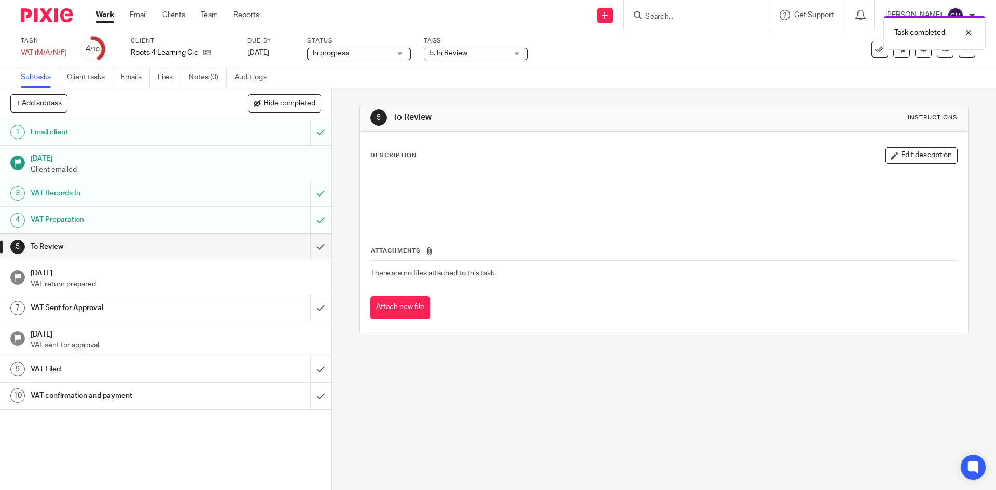
click at [109, 16] on link "Work" at bounding box center [105, 15] width 18 height 10
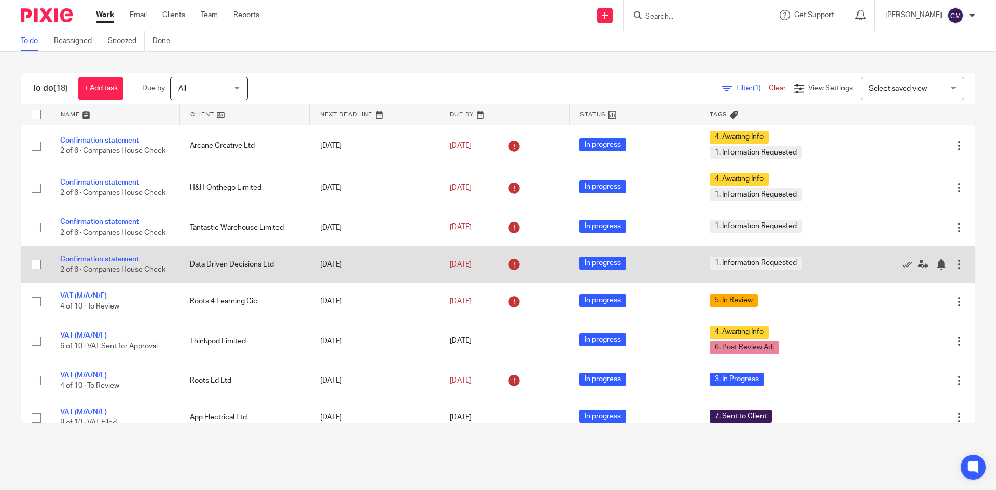
scroll to position [52, 0]
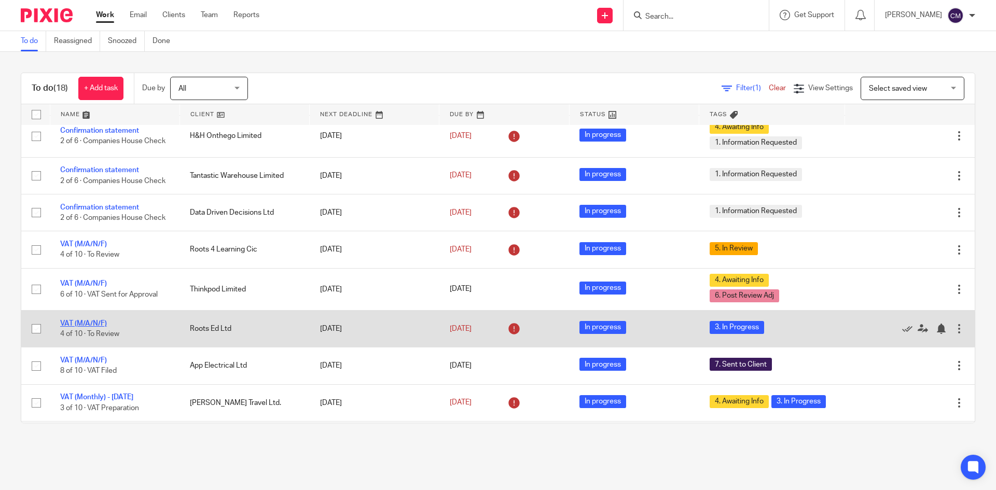
click at [78, 327] on link "VAT (M/A/N/F)" at bounding box center [83, 323] width 47 height 7
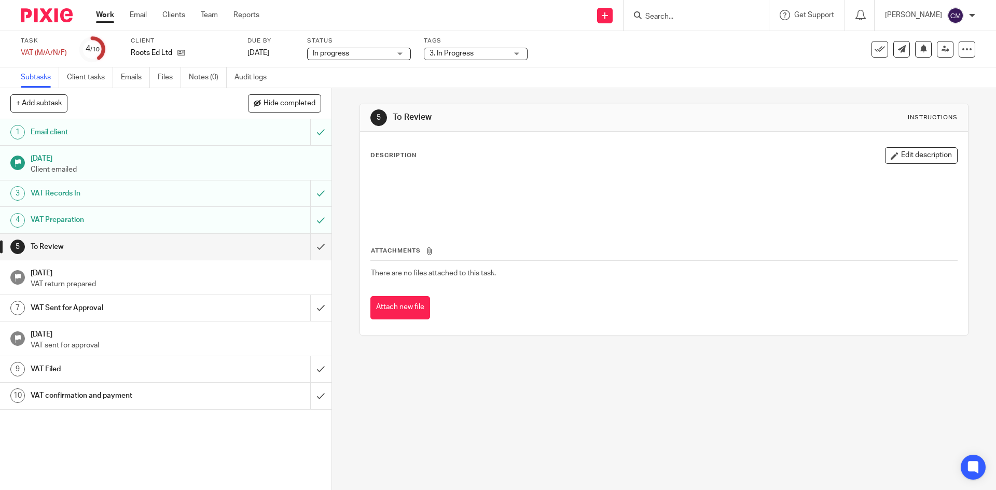
click at [479, 56] on span "3. In Progress" at bounding box center [469, 53] width 78 height 11
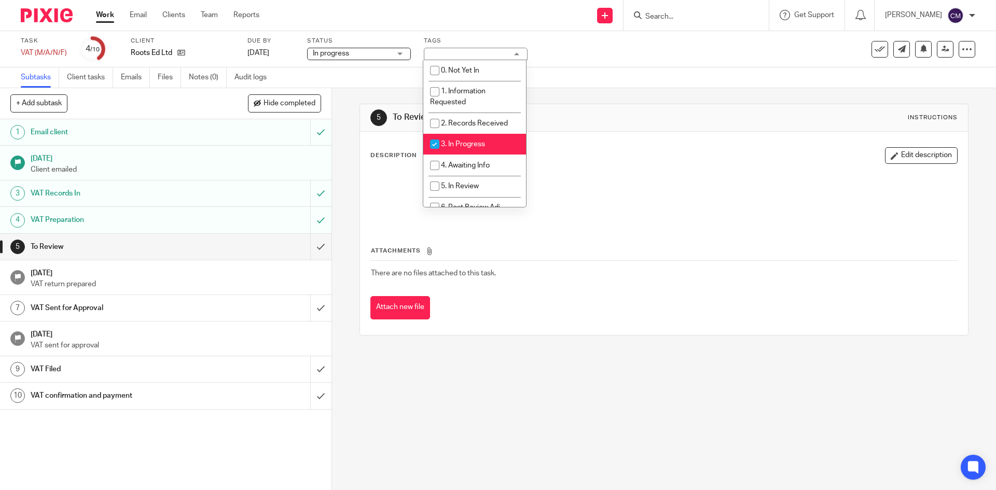
click at [463, 140] on li "3. In Progress" at bounding box center [474, 144] width 103 height 21
checkbox input "false"
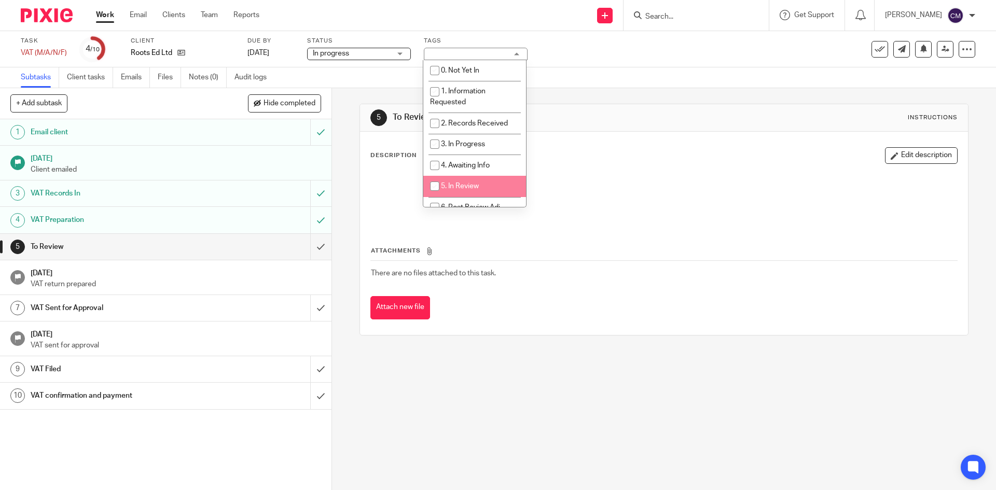
click at [463, 181] on li "5. In Review" at bounding box center [474, 186] width 103 height 21
checkbox input "true"
click at [96, 16] on link "Work" at bounding box center [105, 15] width 18 height 10
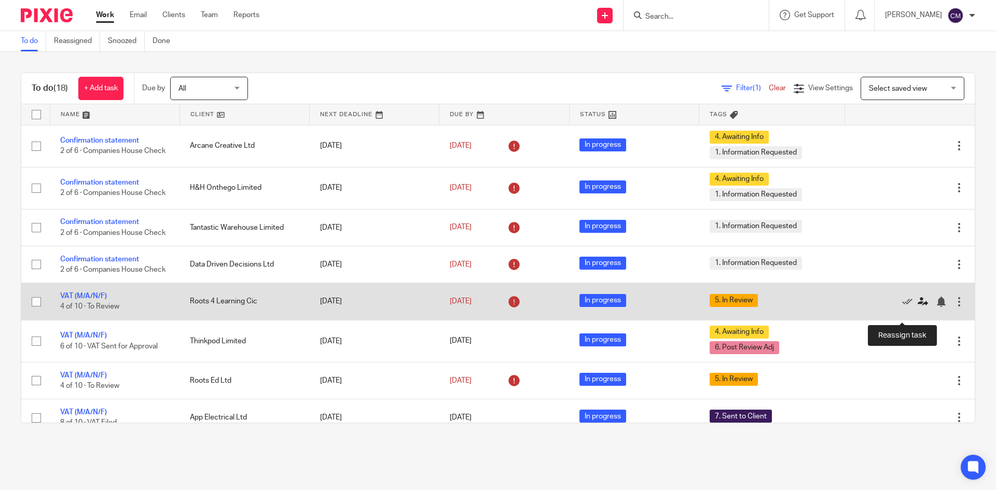
click at [918, 307] on icon at bounding box center [923, 302] width 10 height 10
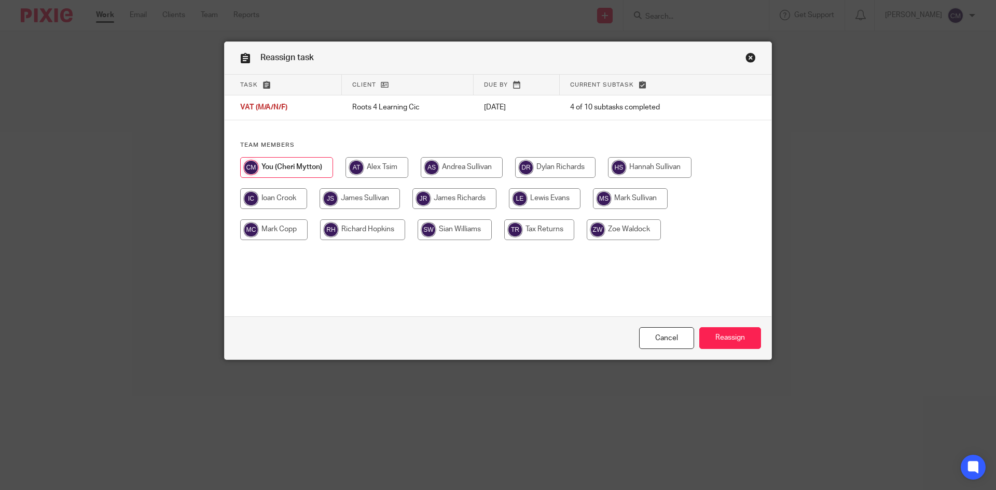
click at [675, 175] on input "radio" at bounding box center [650, 167] width 84 height 21
radio input "true"
click at [753, 340] on input "Reassign" at bounding box center [730, 338] width 62 height 22
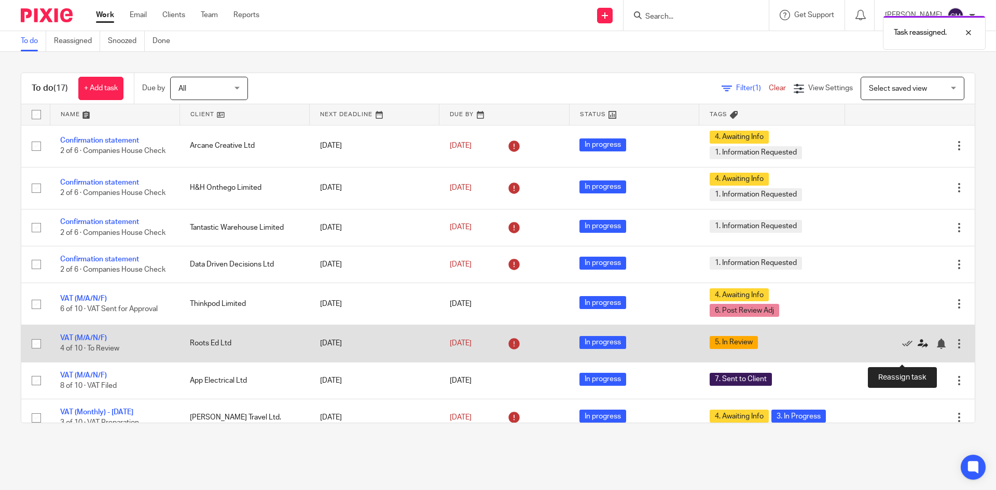
click at [918, 349] on icon at bounding box center [923, 344] width 10 height 10
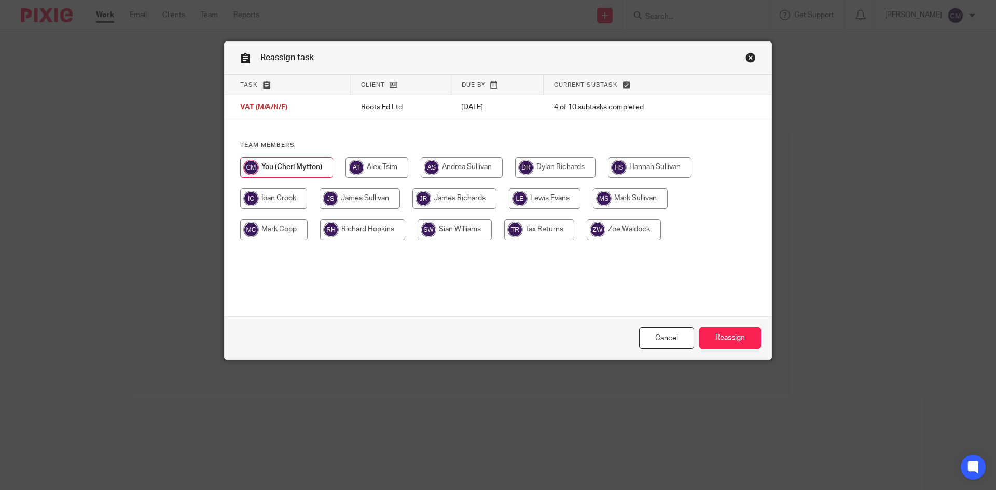
click at [652, 167] on input "radio" at bounding box center [650, 167] width 84 height 21
radio input "true"
click at [751, 343] on input "Reassign" at bounding box center [730, 338] width 62 height 22
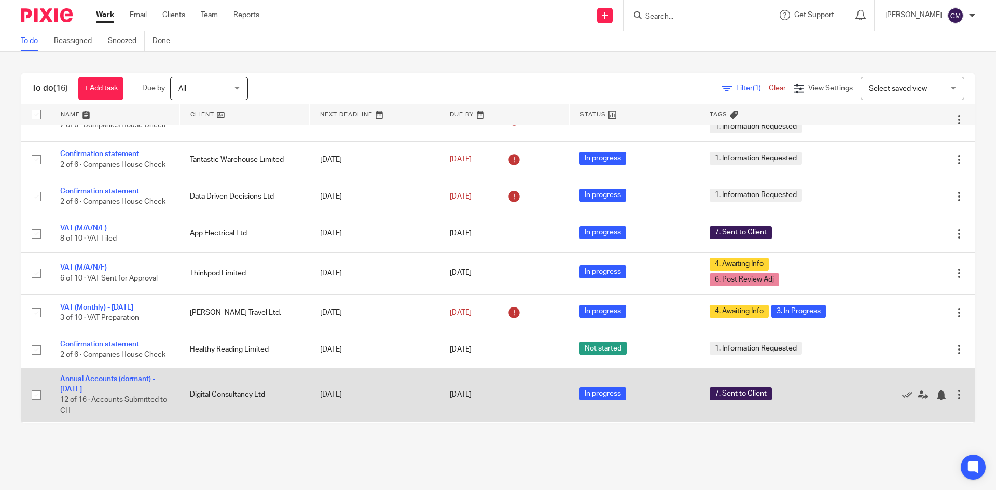
scroll to position [52, 0]
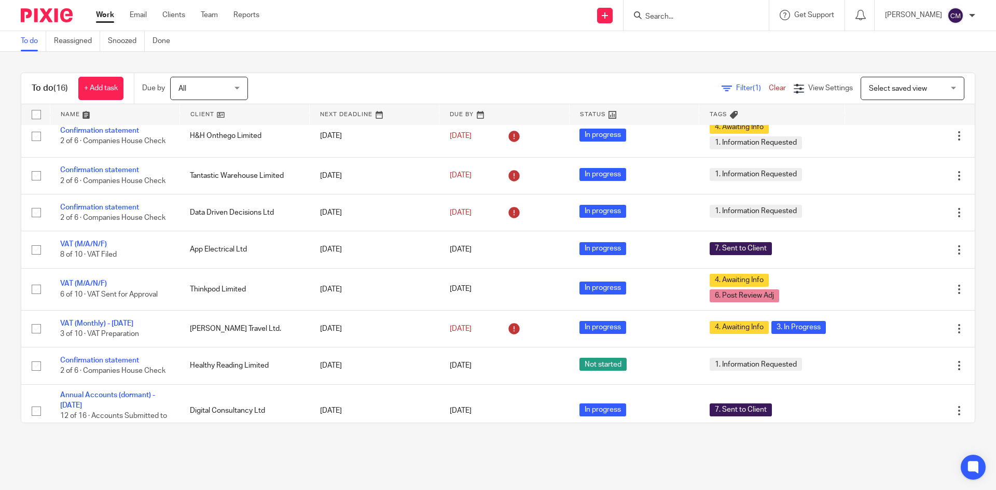
click at [681, 12] on input "Search" at bounding box center [690, 16] width 93 height 9
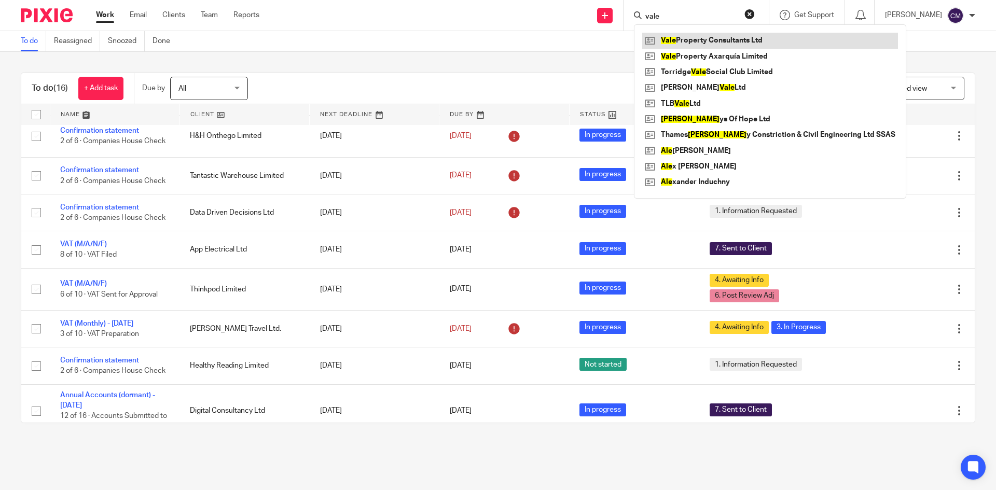
type input "vale"
click at [730, 36] on link at bounding box center [770, 41] width 256 height 16
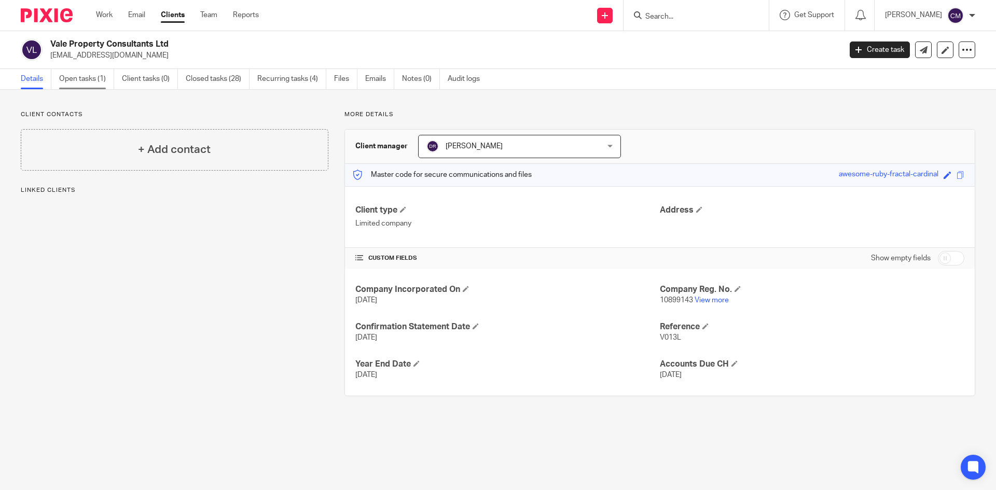
click at [75, 75] on link "Open tasks (1)" at bounding box center [86, 79] width 55 height 20
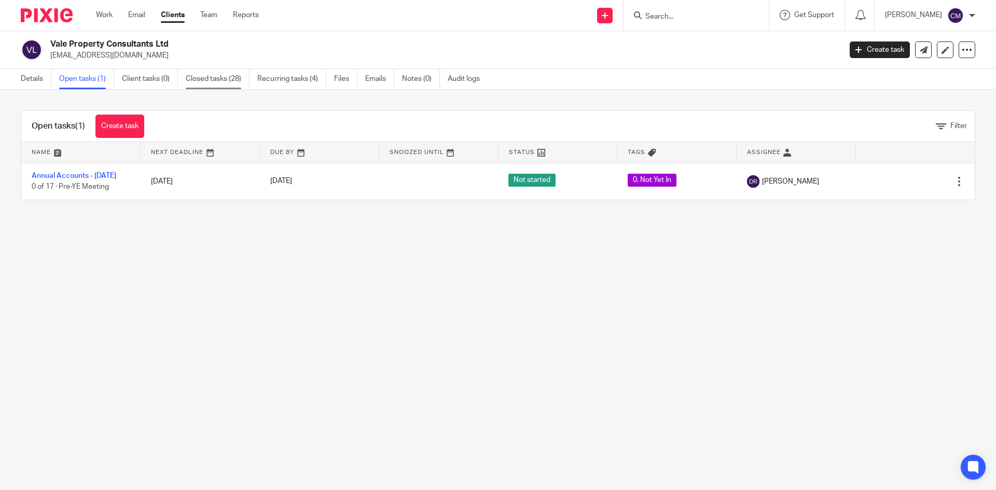
click at [240, 79] on link "Closed tasks (28)" at bounding box center [218, 79] width 64 height 20
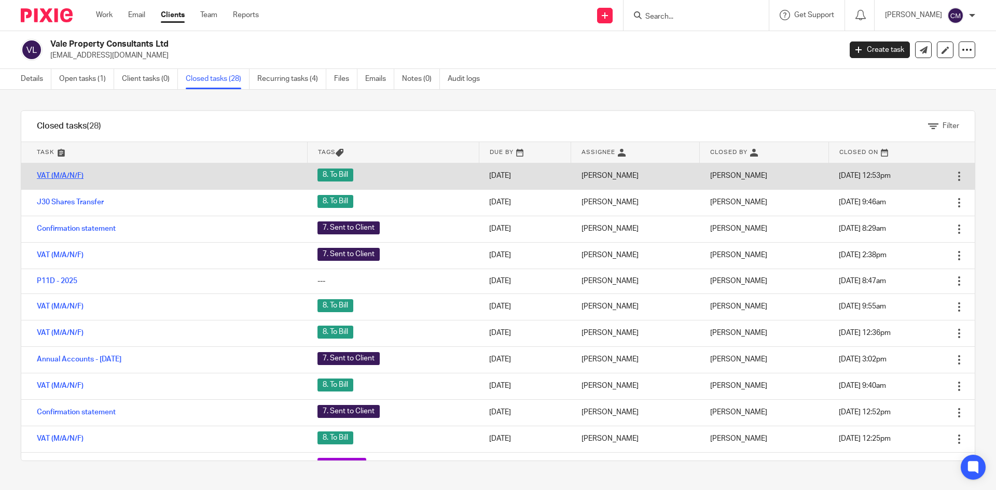
click at [79, 179] on link "VAT (M/A/N/F)" at bounding box center [60, 175] width 47 height 7
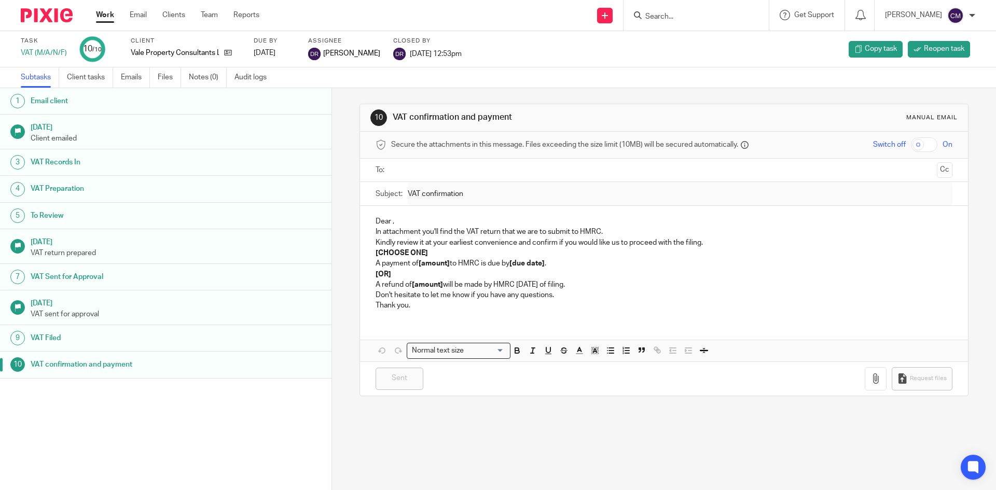
click at [105, 14] on link "Work" at bounding box center [105, 15] width 18 height 10
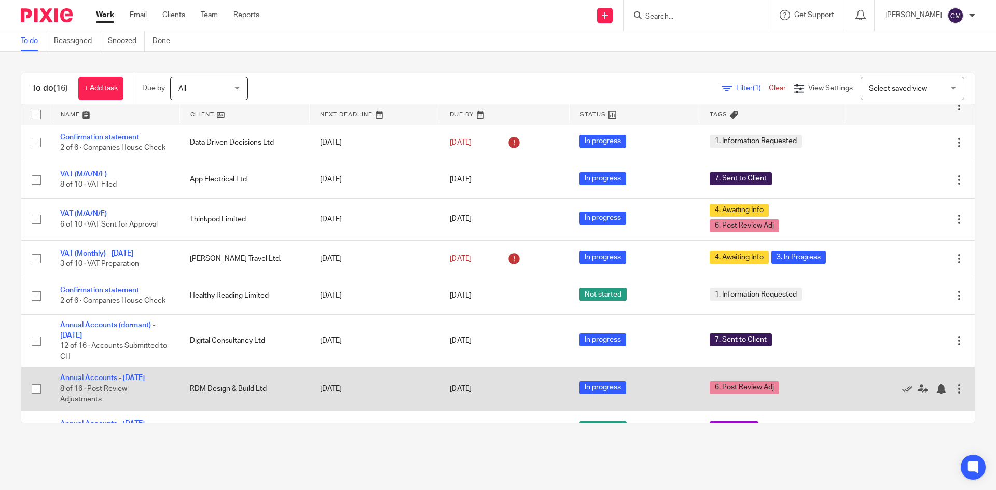
scroll to position [104, 0]
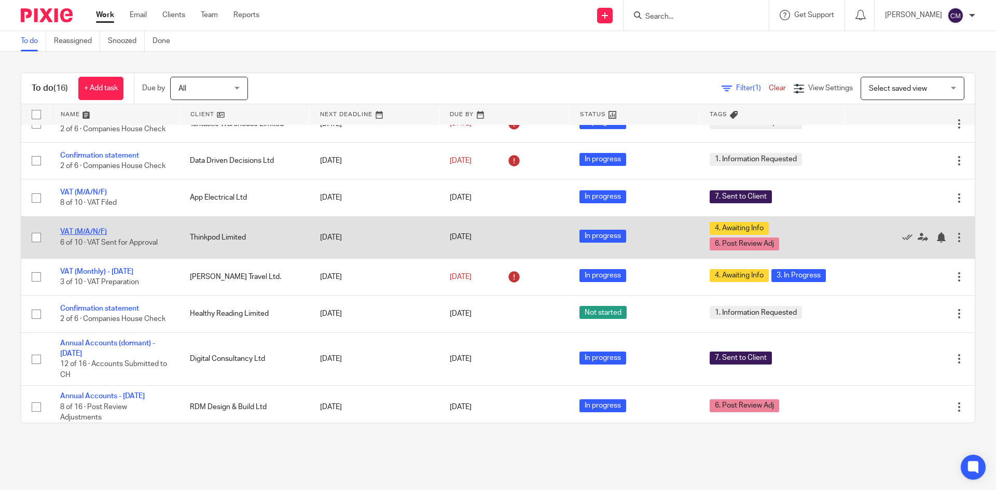
click at [81, 236] on link "VAT (M/A/N/F)" at bounding box center [83, 231] width 47 height 7
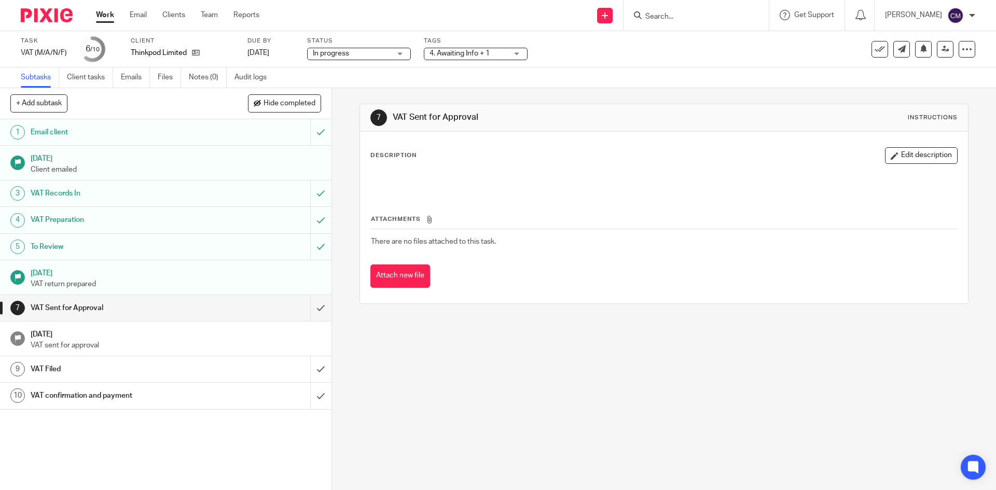
click at [495, 57] on span "4. Awaiting Info + 1" at bounding box center [469, 53] width 78 height 11
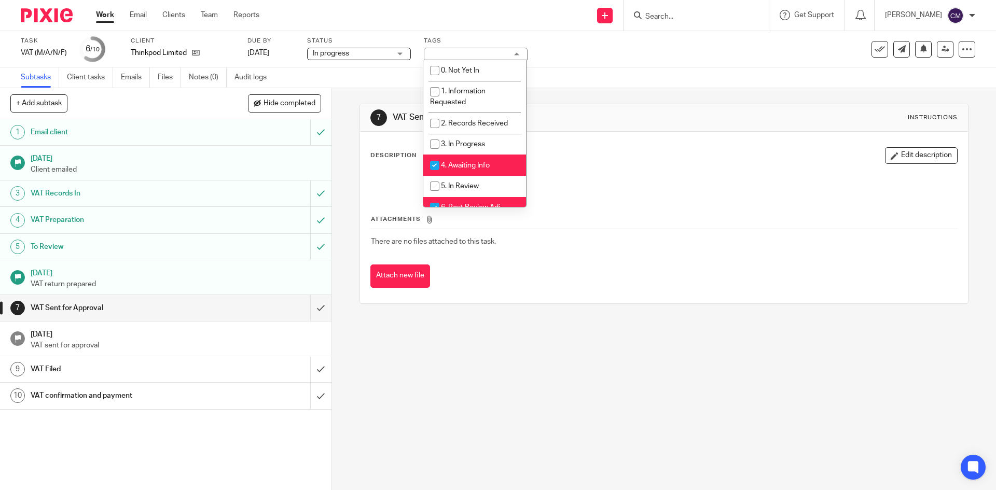
click at [430, 161] on input "checkbox" at bounding box center [435, 166] width 20 height 20
checkbox input "false"
click at [446, 200] on li "6. Post Review Adj" at bounding box center [474, 207] width 103 height 21
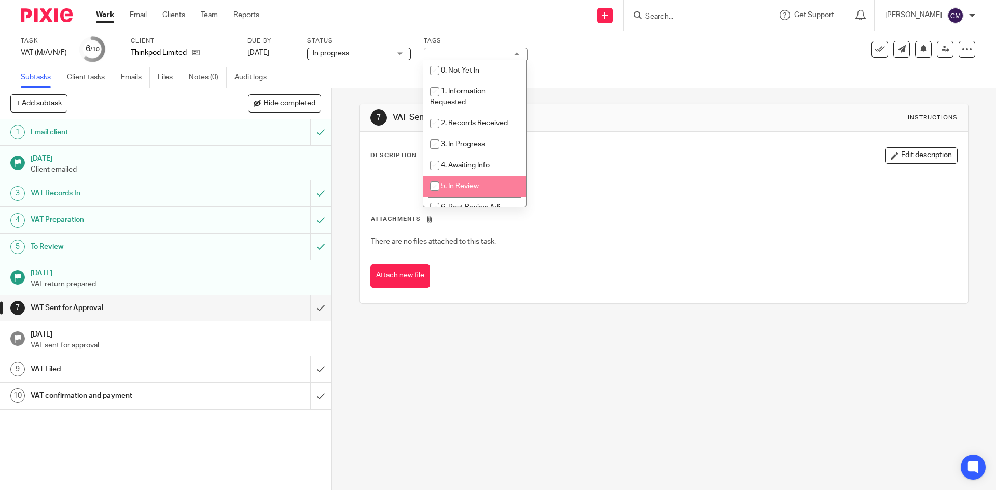
checkbox input "false"
drag, startPoint x: 432, startPoint y: 185, endPoint x: 439, endPoint y: 184, distance: 7.8
click at [432, 185] on input "checkbox" at bounding box center [435, 186] width 20 height 20
checkbox input "true"
click at [942, 46] on icon at bounding box center [946, 49] width 8 height 8
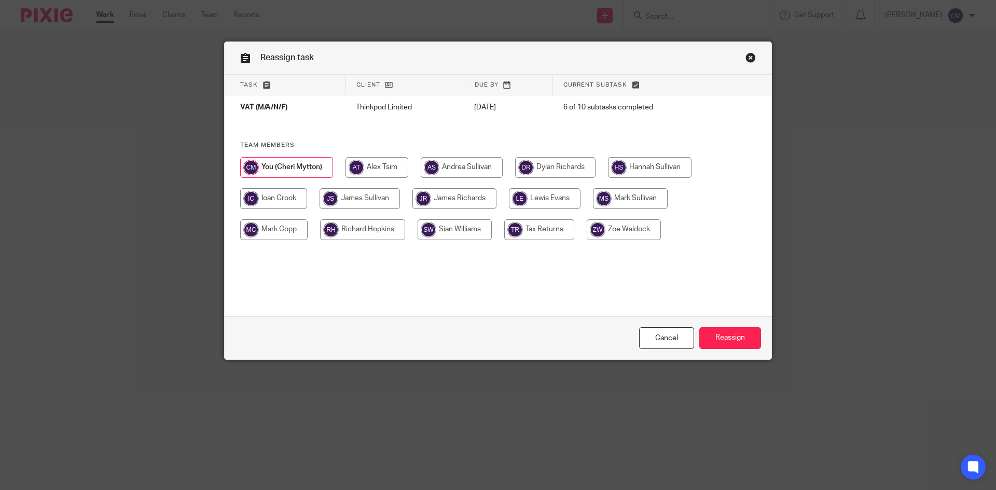
click at [626, 229] on input "radio" at bounding box center [624, 229] width 74 height 21
radio input "true"
drag, startPoint x: 734, startPoint y: 332, endPoint x: 831, endPoint y: 334, distance: 97.0
click at [733, 331] on input "Reassign" at bounding box center [730, 338] width 62 height 22
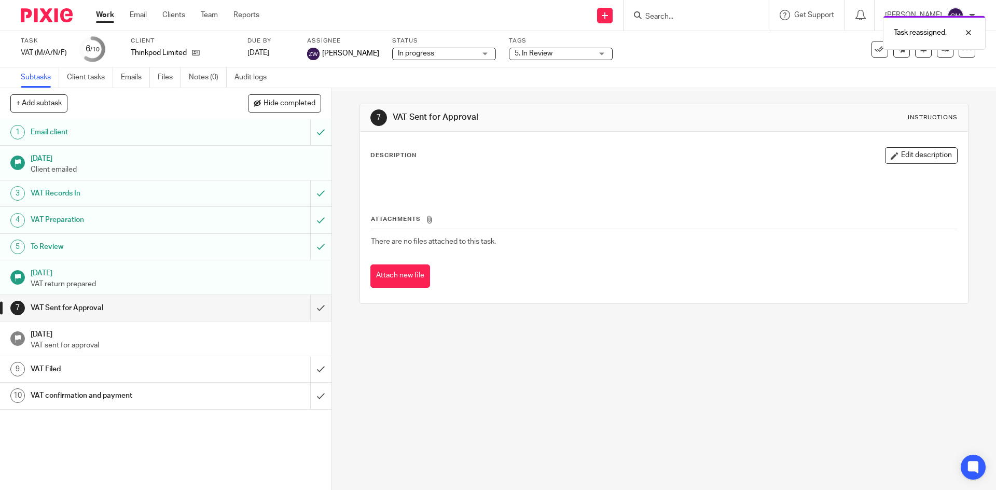
click at [99, 16] on link "Work" at bounding box center [105, 15] width 18 height 10
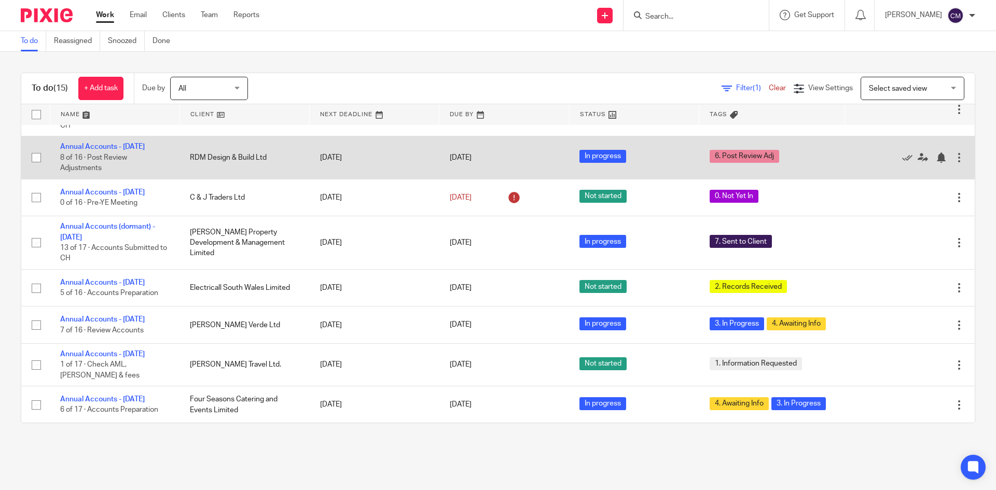
scroll to position [325, 0]
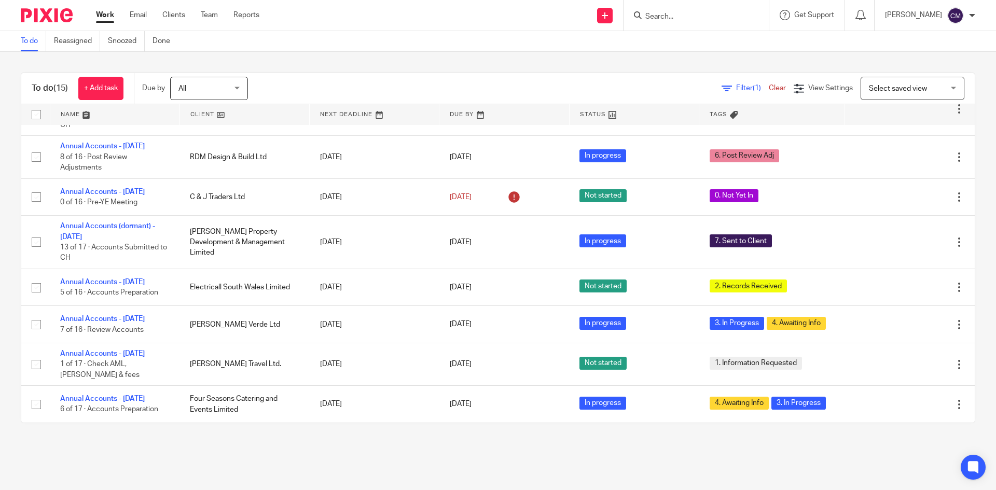
click at [654, 463] on main "To do Reassigned Snoozed Done To do (15) + Add task Due by All All [DATE] [DATE…" at bounding box center [498, 245] width 996 height 490
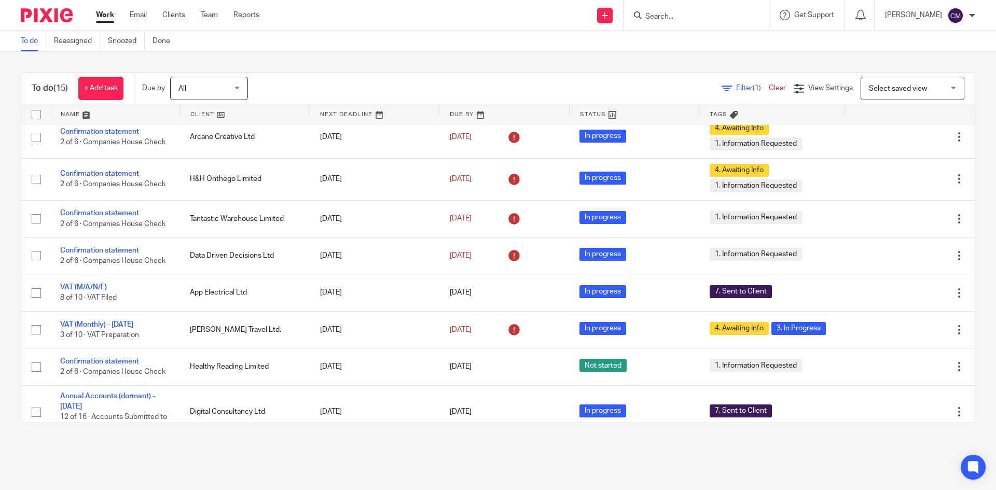
scroll to position [0, 0]
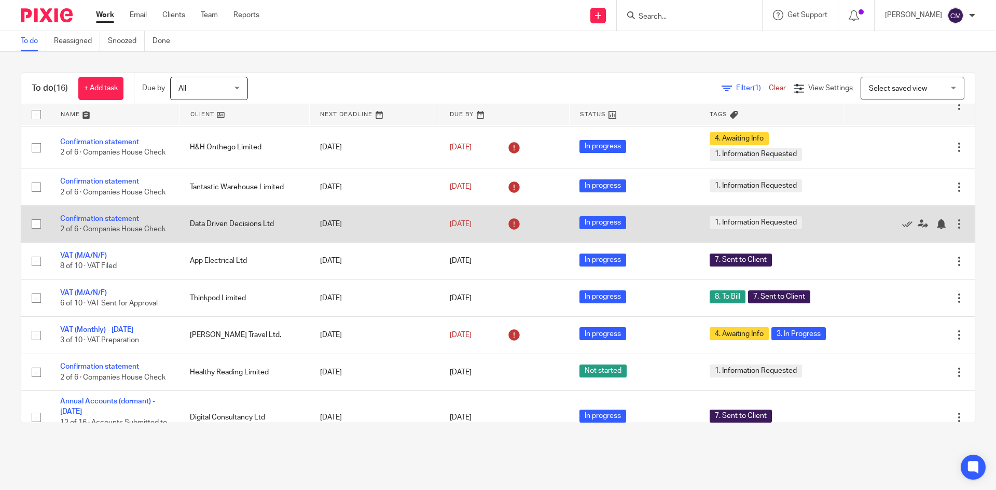
scroll to position [52, 0]
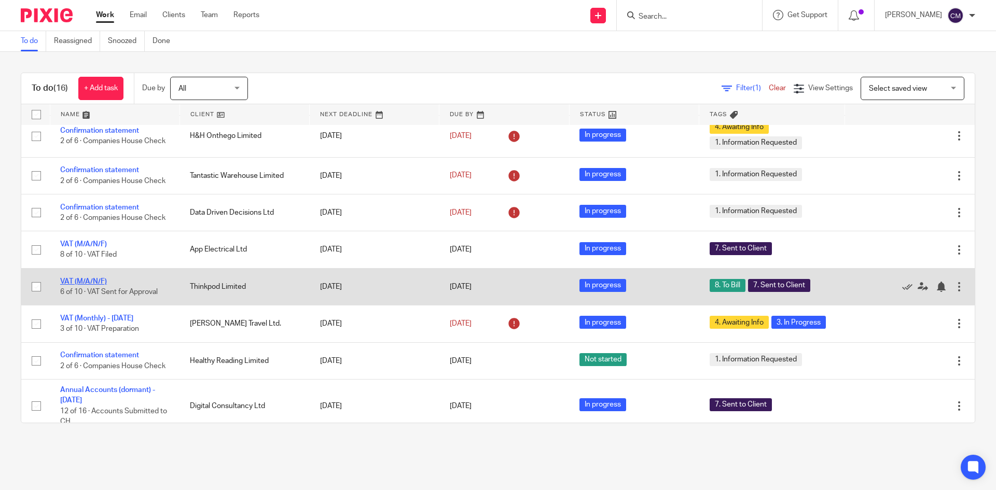
click at [99, 285] on link "VAT (M/A/N/F)" at bounding box center [83, 281] width 47 height 7
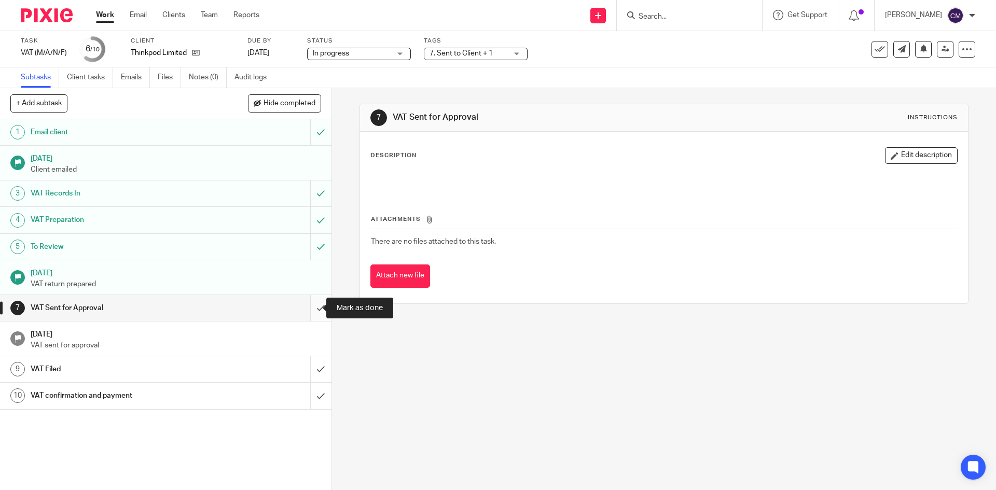
click at [313, 306] on input "submit" at bounding box center [165, 308] width 331 height 26
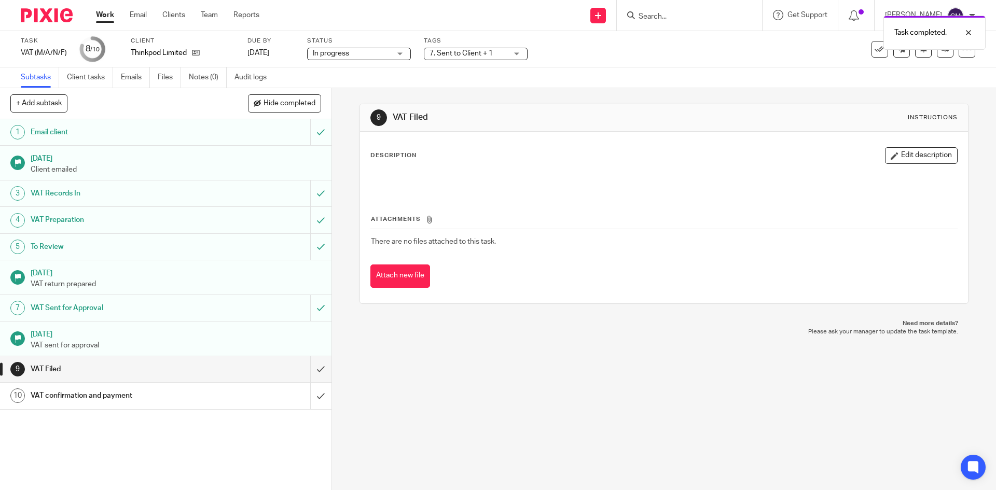
click at [100, 15] on link "Work" at bounding box center [105, 15] width 18 height 10
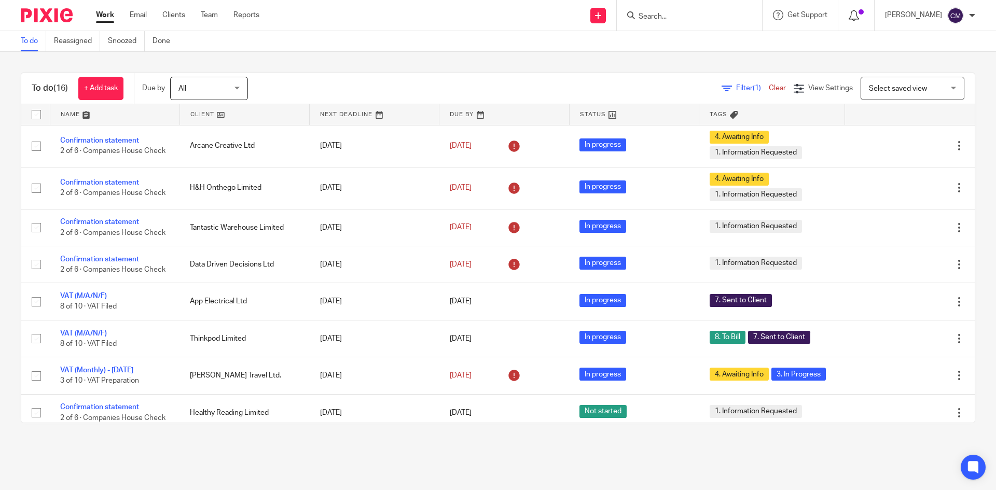
click at [864, 20] on div at bounding box center [856, 14] width 15 height 11
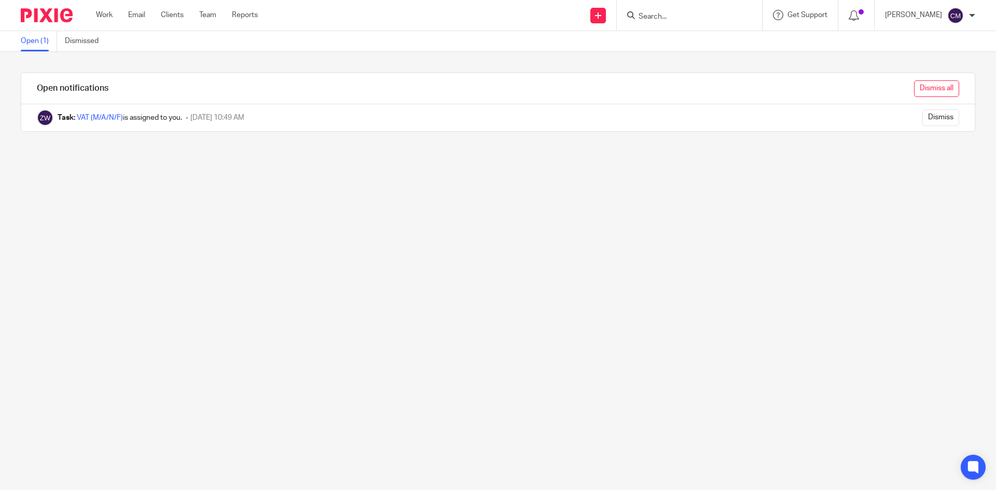
click at [916, 88] on input "Dismiss all" at bounding box center [936, 88] width 45 height 17
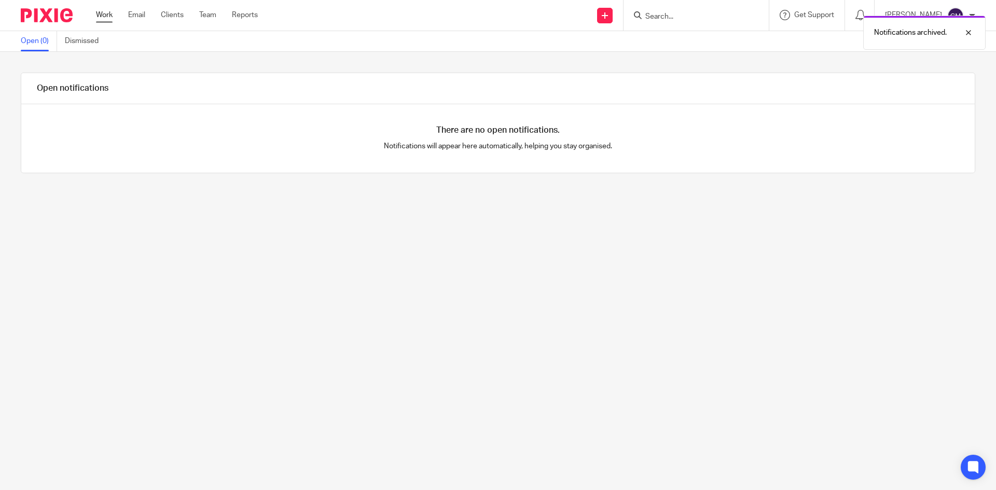
click at [98, 13] on link "Work" at bounding box center [104, 15] width 17 height 10
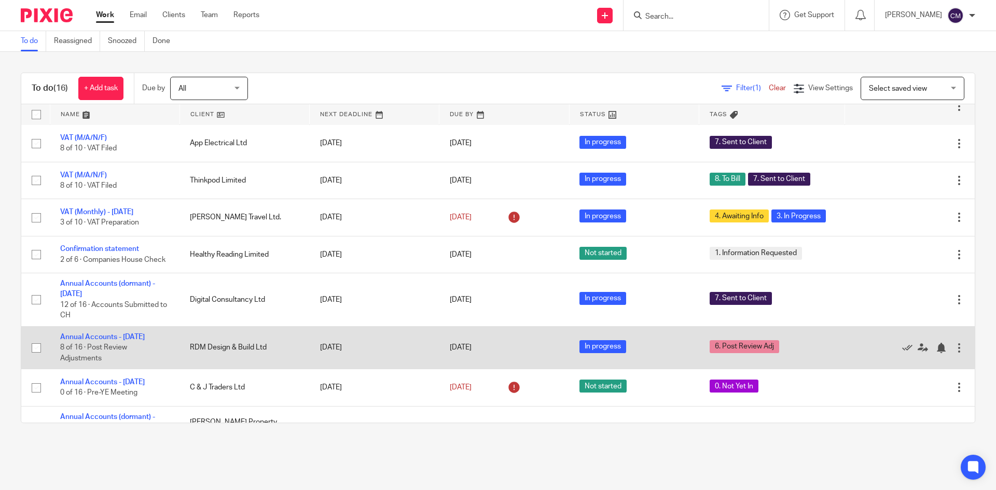
scroll to position [154, 0]
